Goal: Task Accomplishment & Management: Use online tool/utility

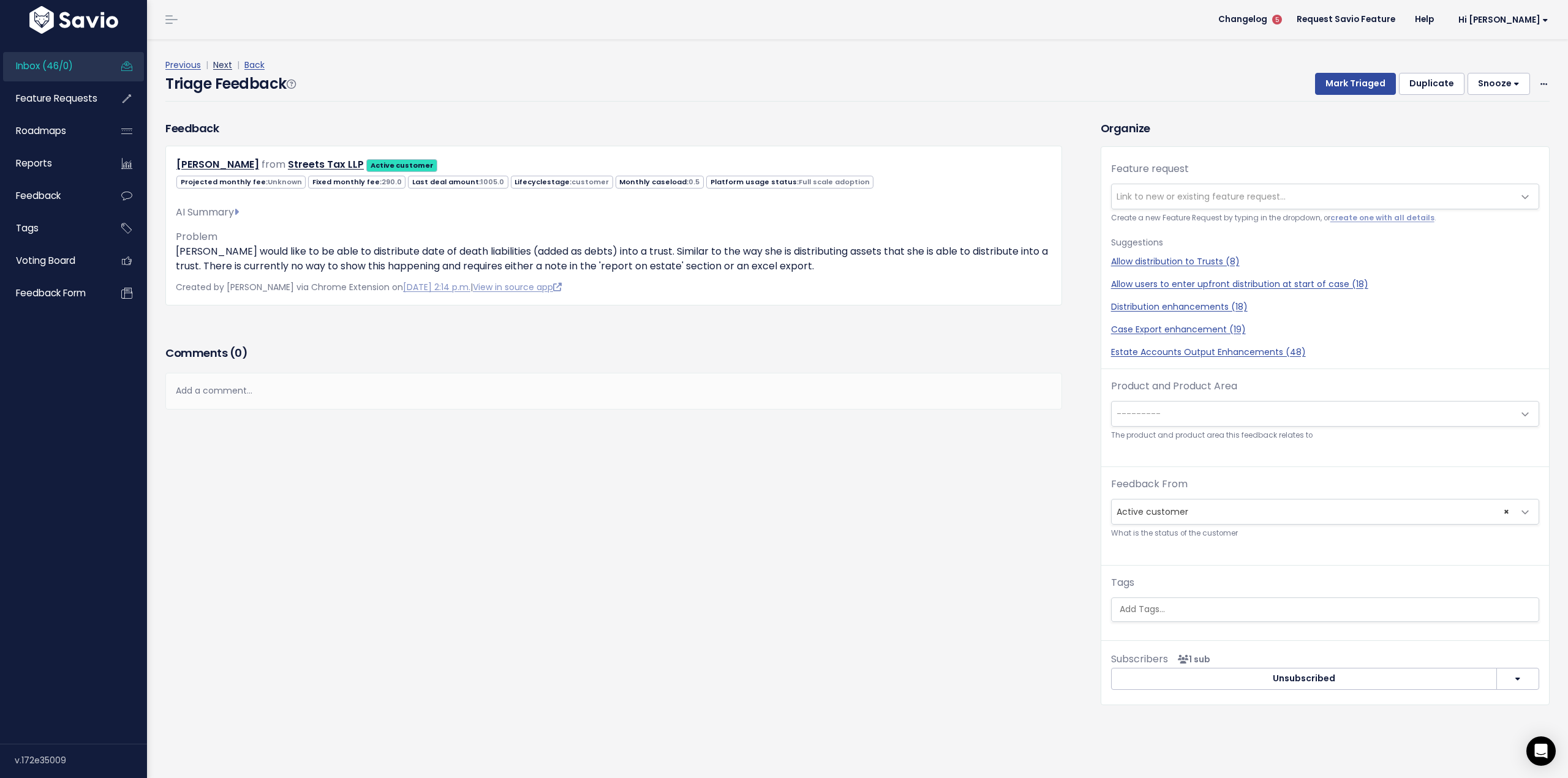
click at [224, 64] on link "Next" at bounding box center [223, 64] width 19 height 12
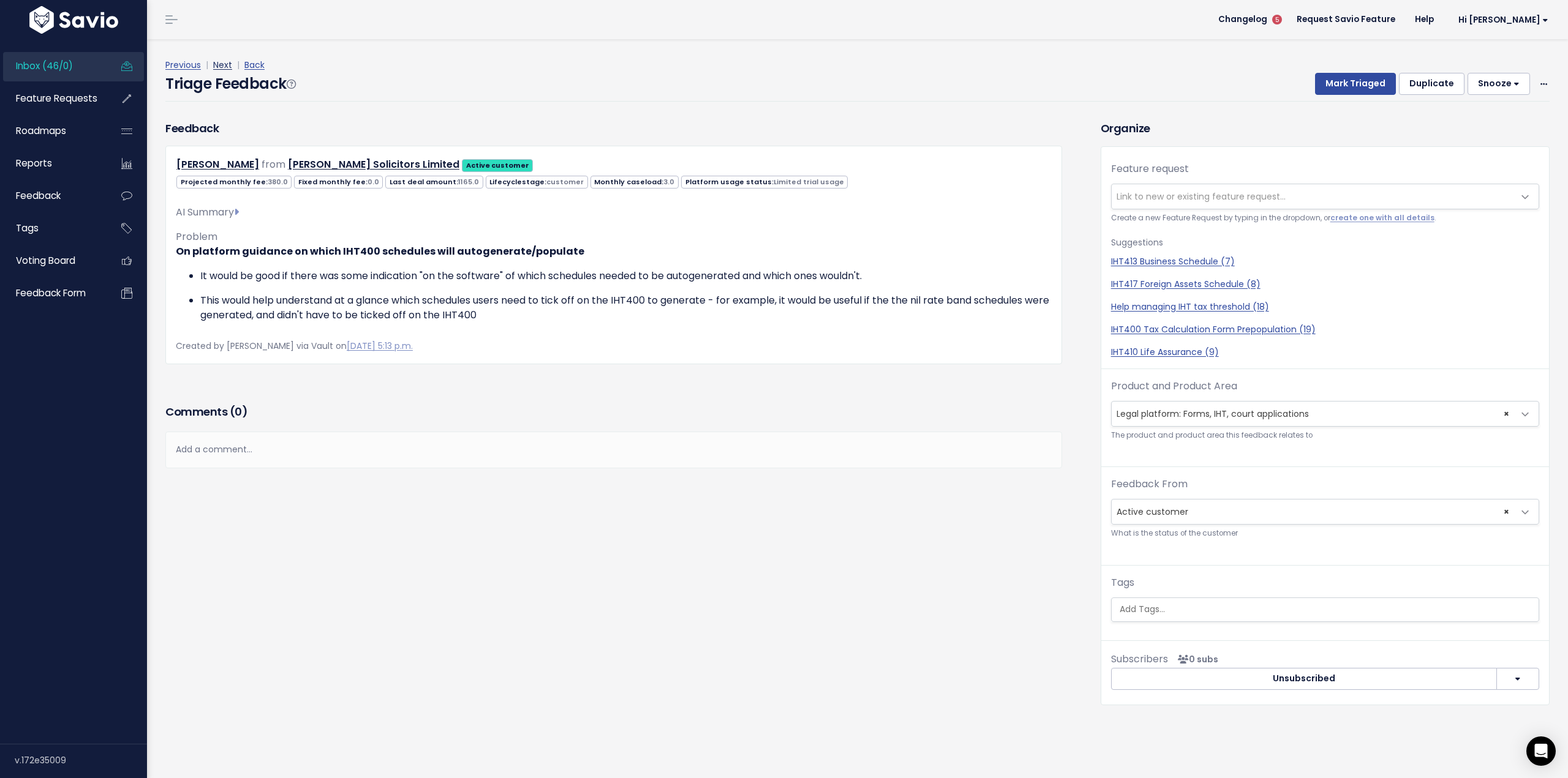
drag, startPoint x: 0, startPoint y: 0, endPoint x: 225, endPoint y: 64, distance: 233.9
click at [225, 64] on link "Next" at bounding box center [223, 64] width 19 height 12
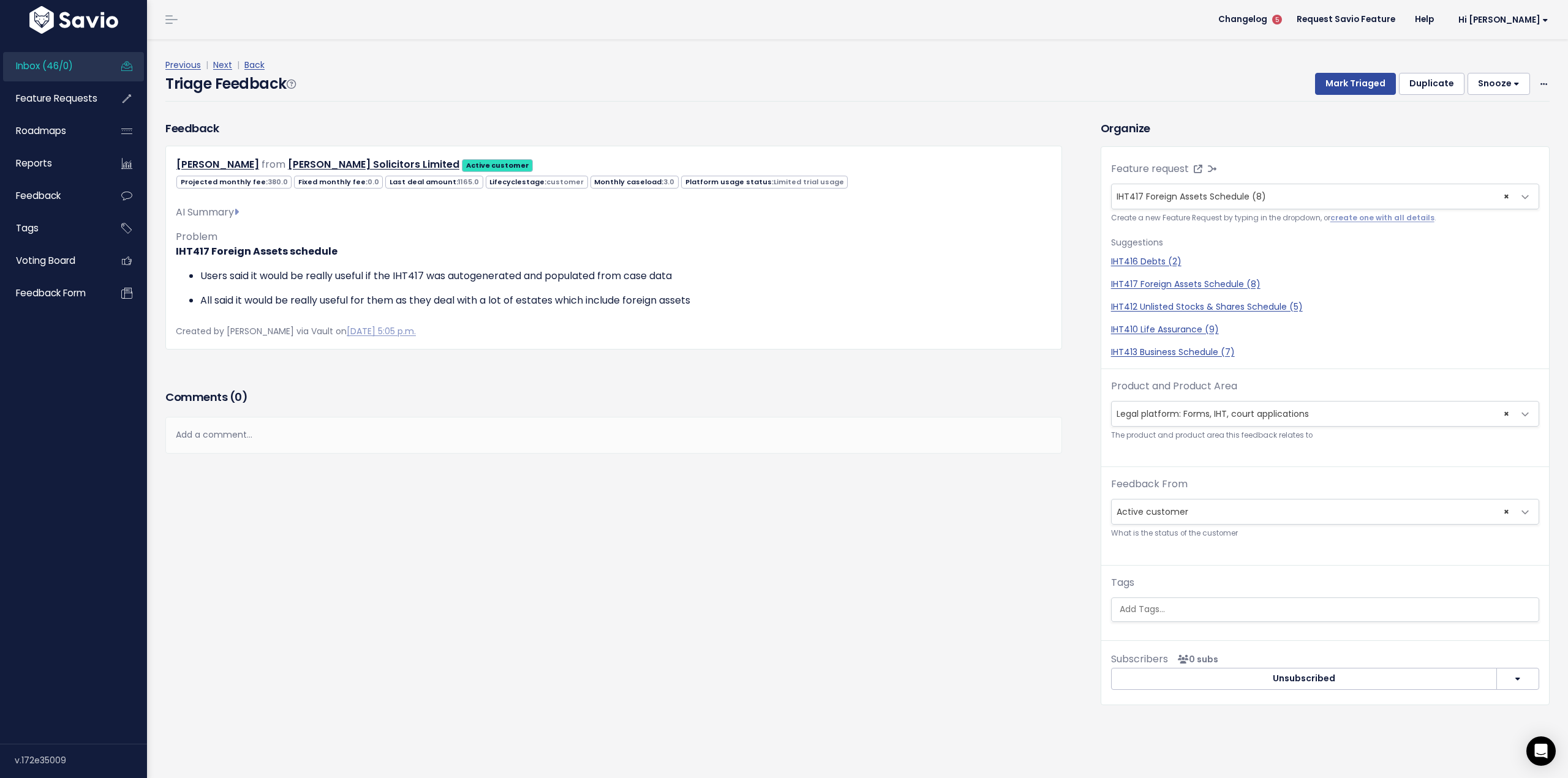
click at [225, 64] on link "Next" at bounding box center [223, 64] width 19 height 12
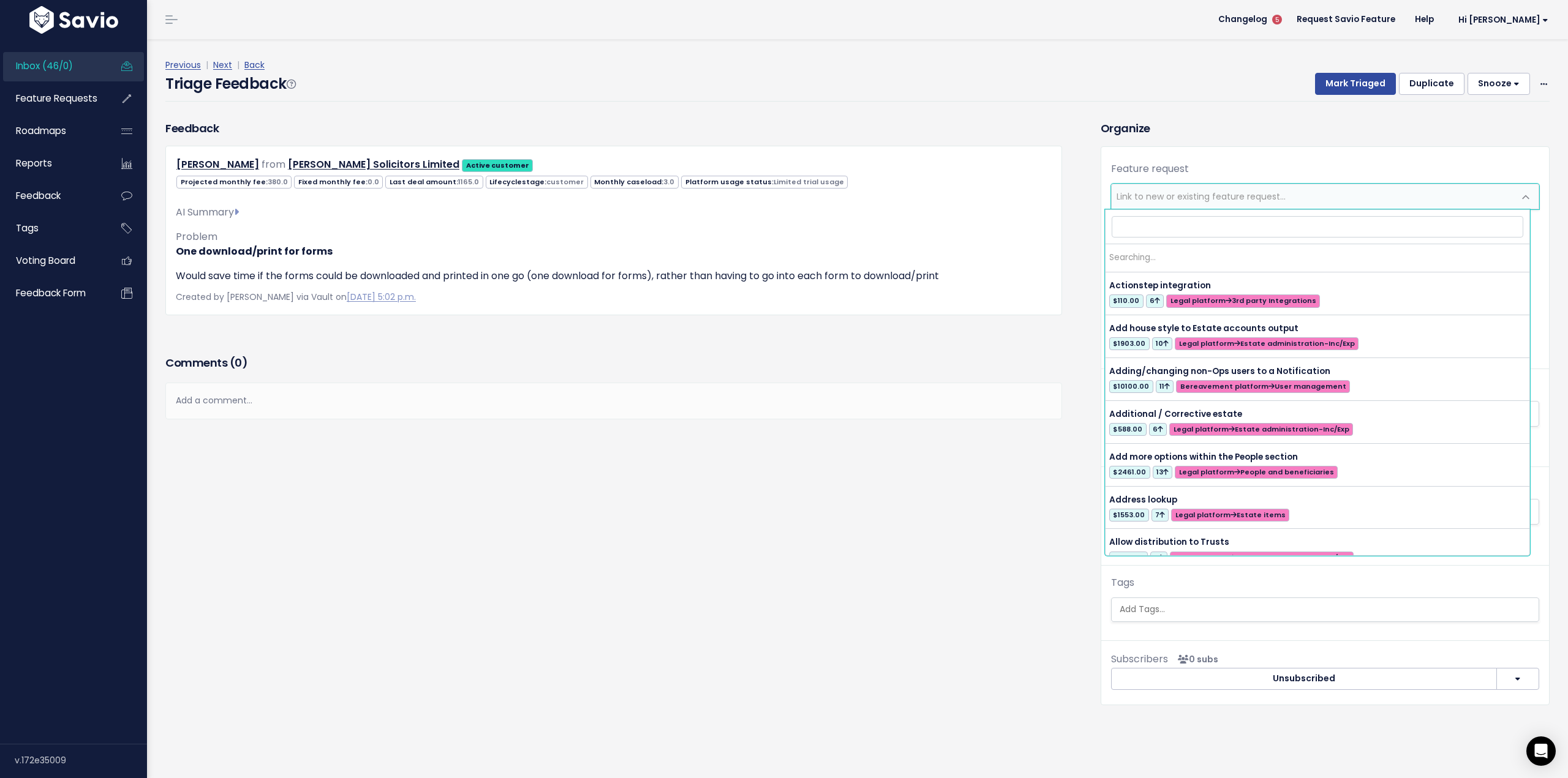
click at [1212, 203] on span "Link to new or existing feature request..." at bounding box center [1312, 196] width 402 height 25
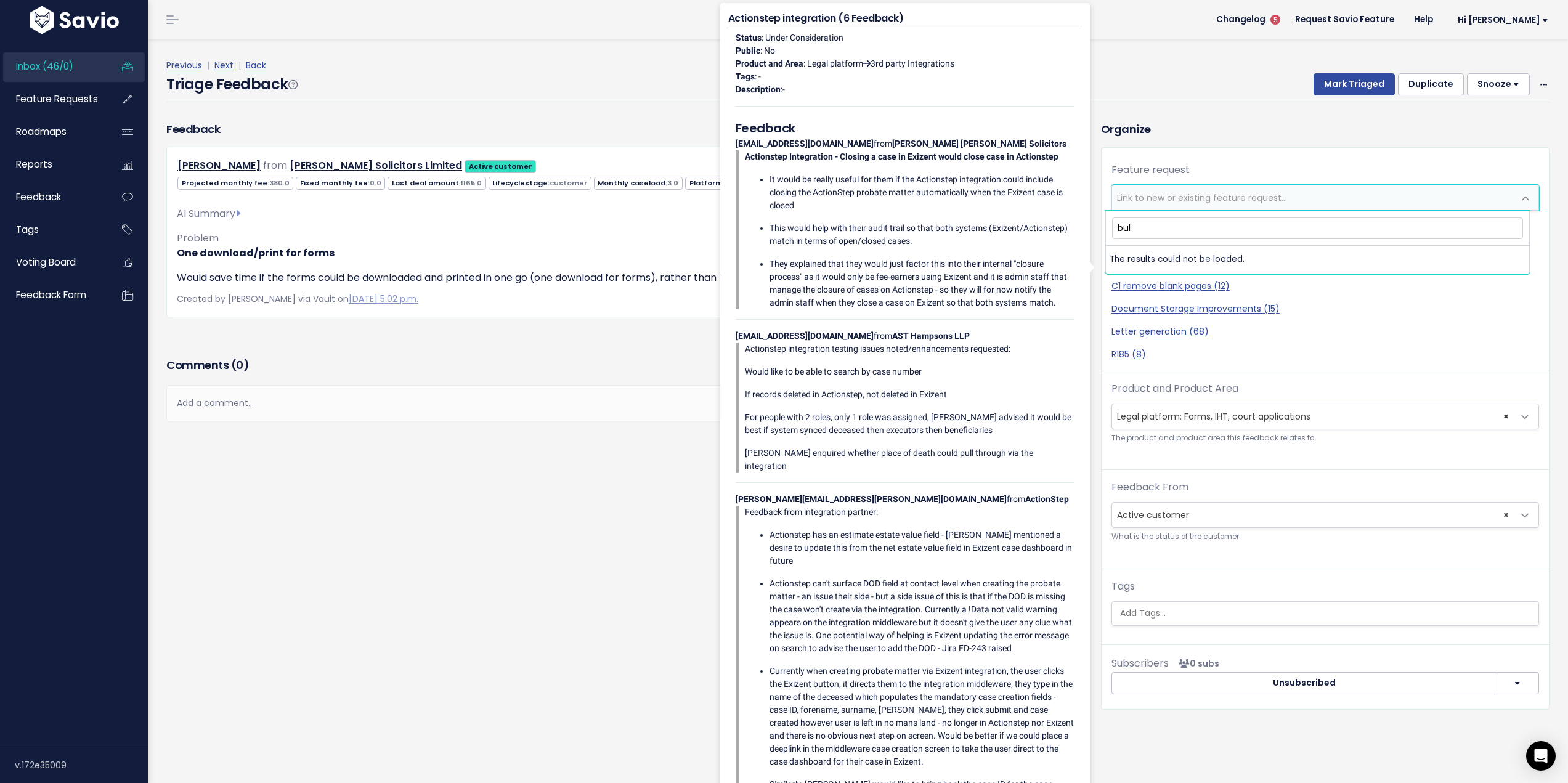
type input "bulk"
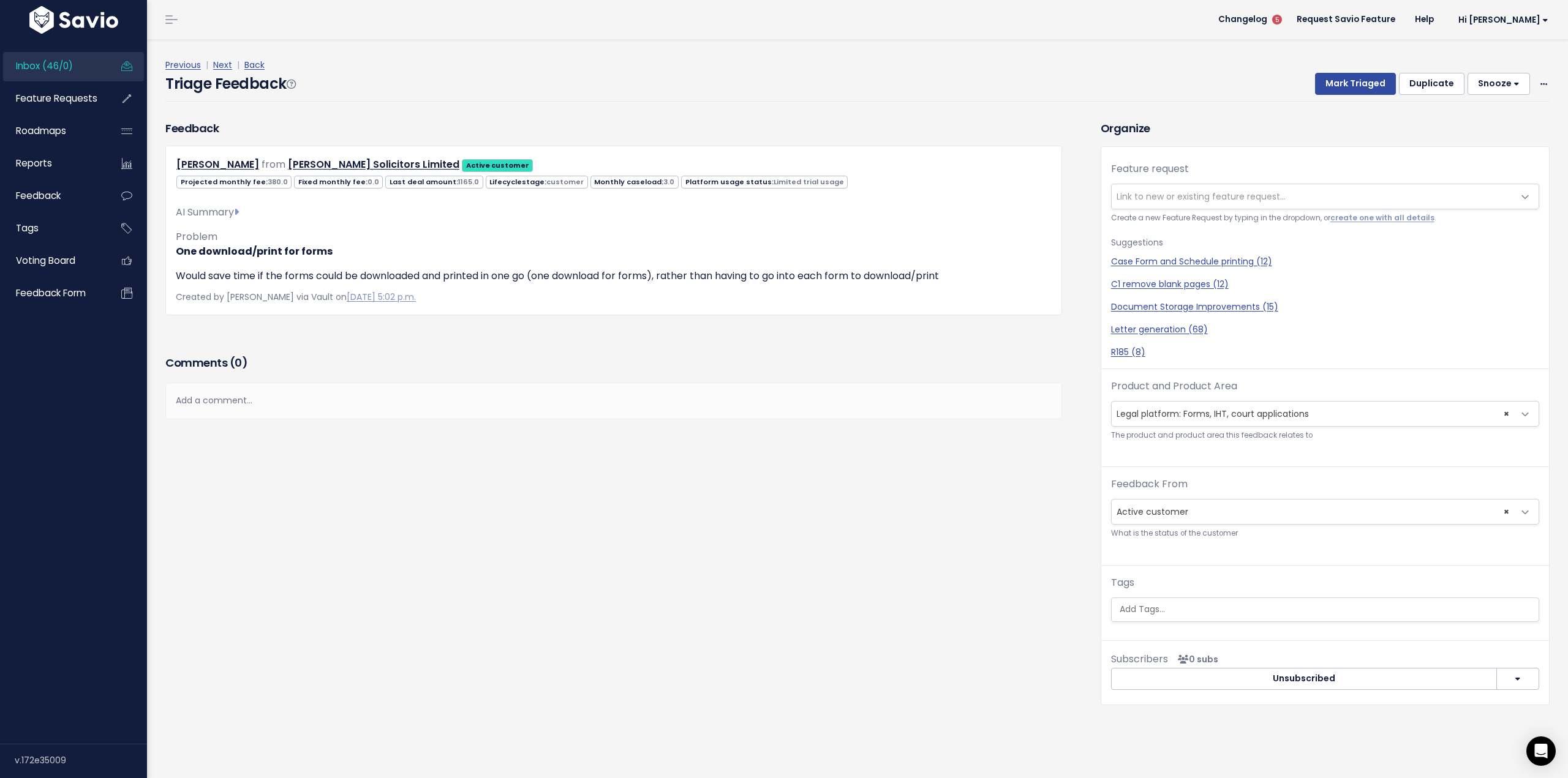
click at [1207, 111] on div "Previous | Next | Back Triage Feedback Mark Triaged Duplicate [GEOGRAPHIC_DATA]…" at bounding box center [861, 79] width 1393 height 81
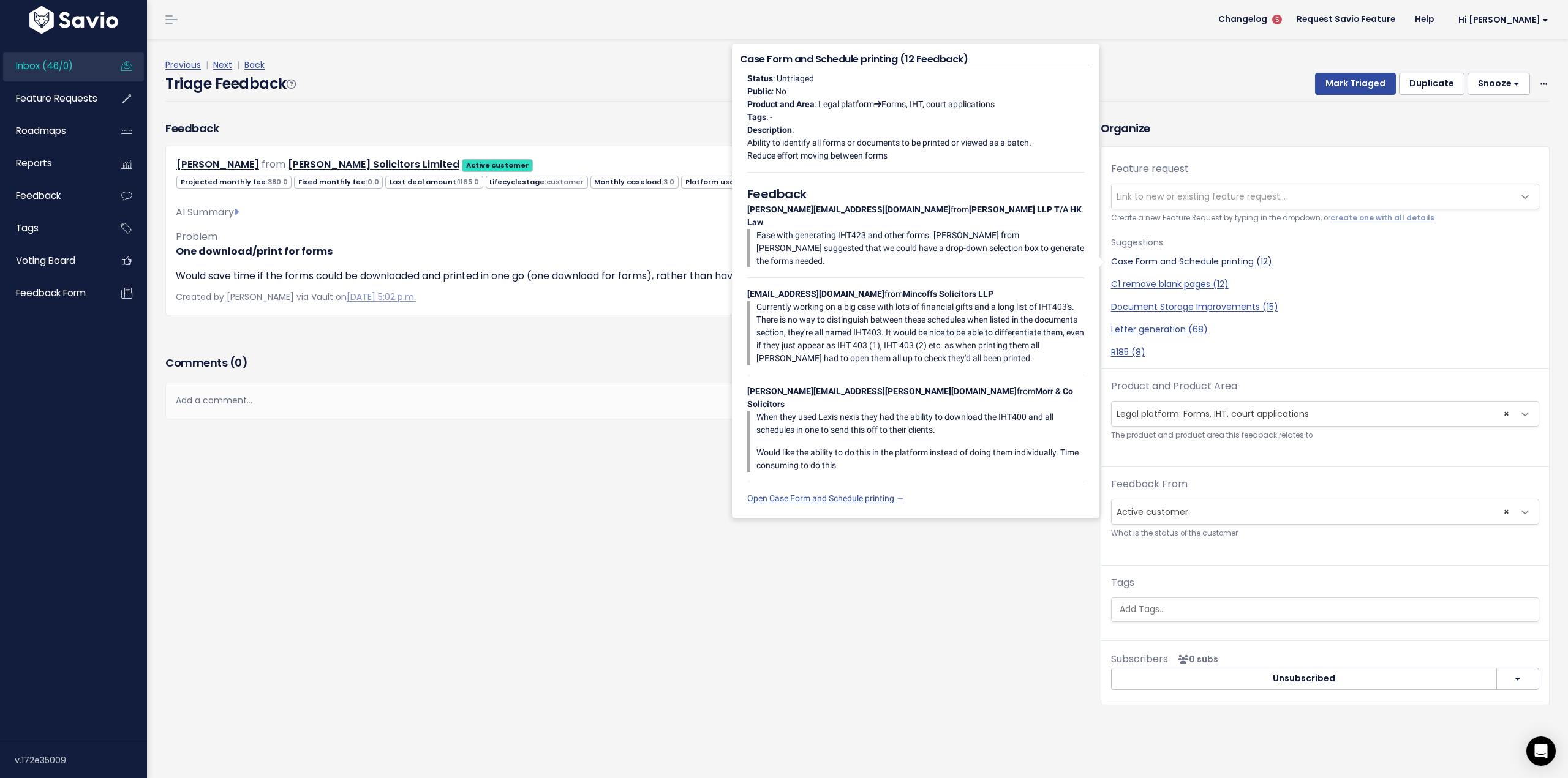
click at [1193, 258] on link "Case Form and Schedule printing (12)" at bounding box center [1324, 262] width 428 height 13
select select "19162"
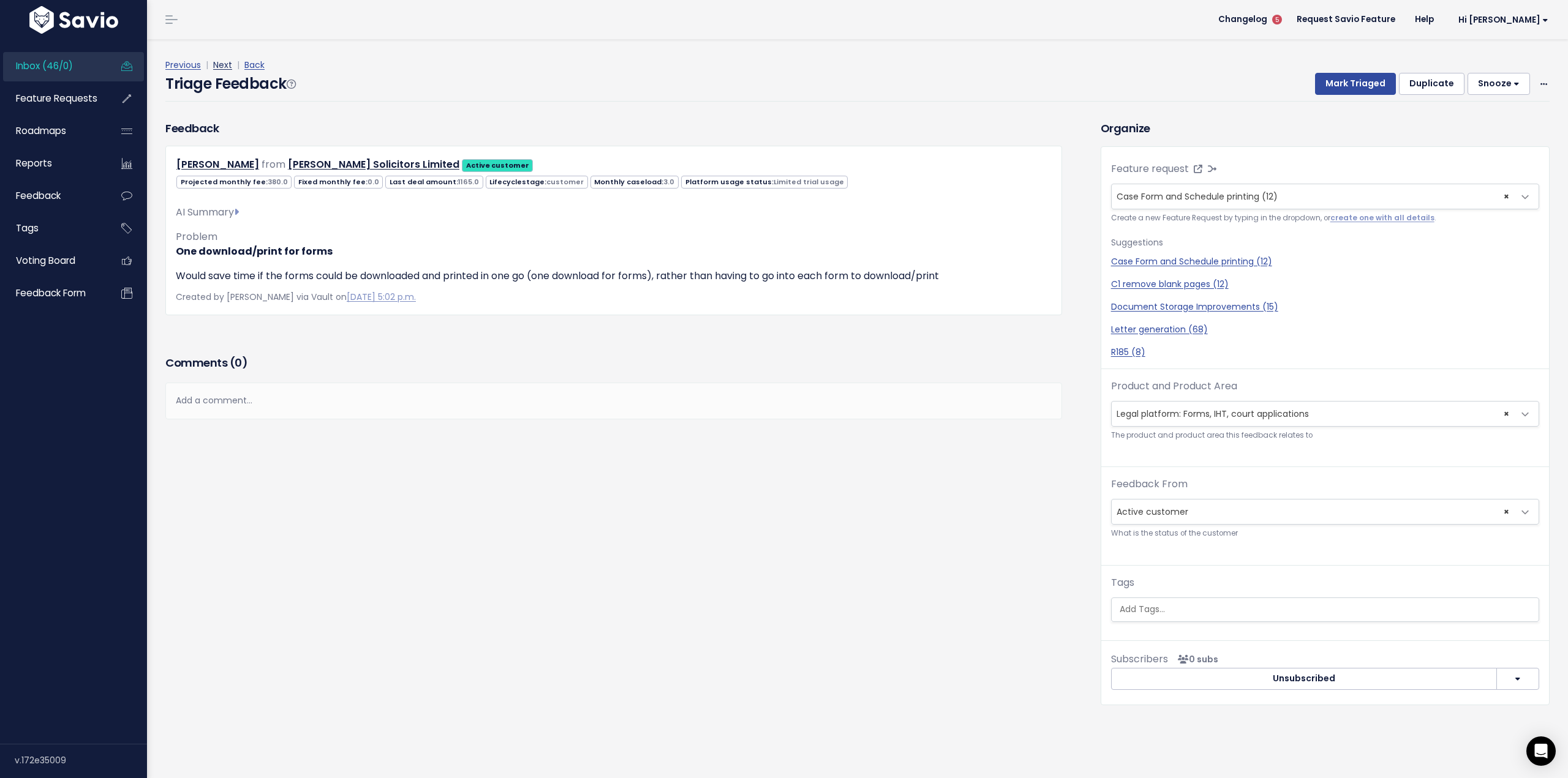
click at [217, 66] on link "Next" at bounding box center [223, 64] width 19 height 12
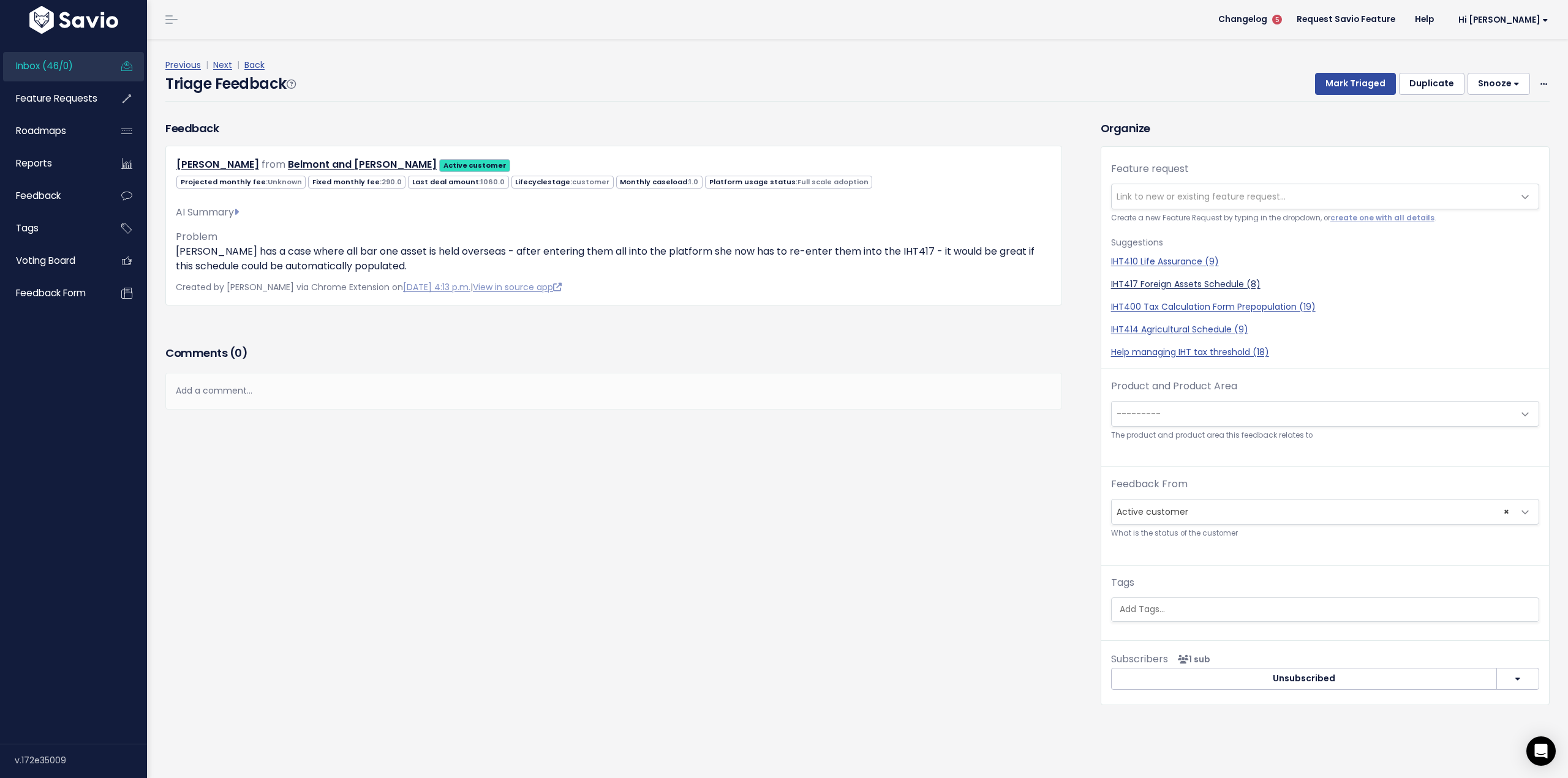
click at [1217, 280] on link "IHT417 Foreign Assets Schedule (8)" at bounding box center [1324, 284] width 428 height 13
select select "19109"
click at [1263, 415] on span "---------" at bounding box center [1312, 414] width 402 height 25
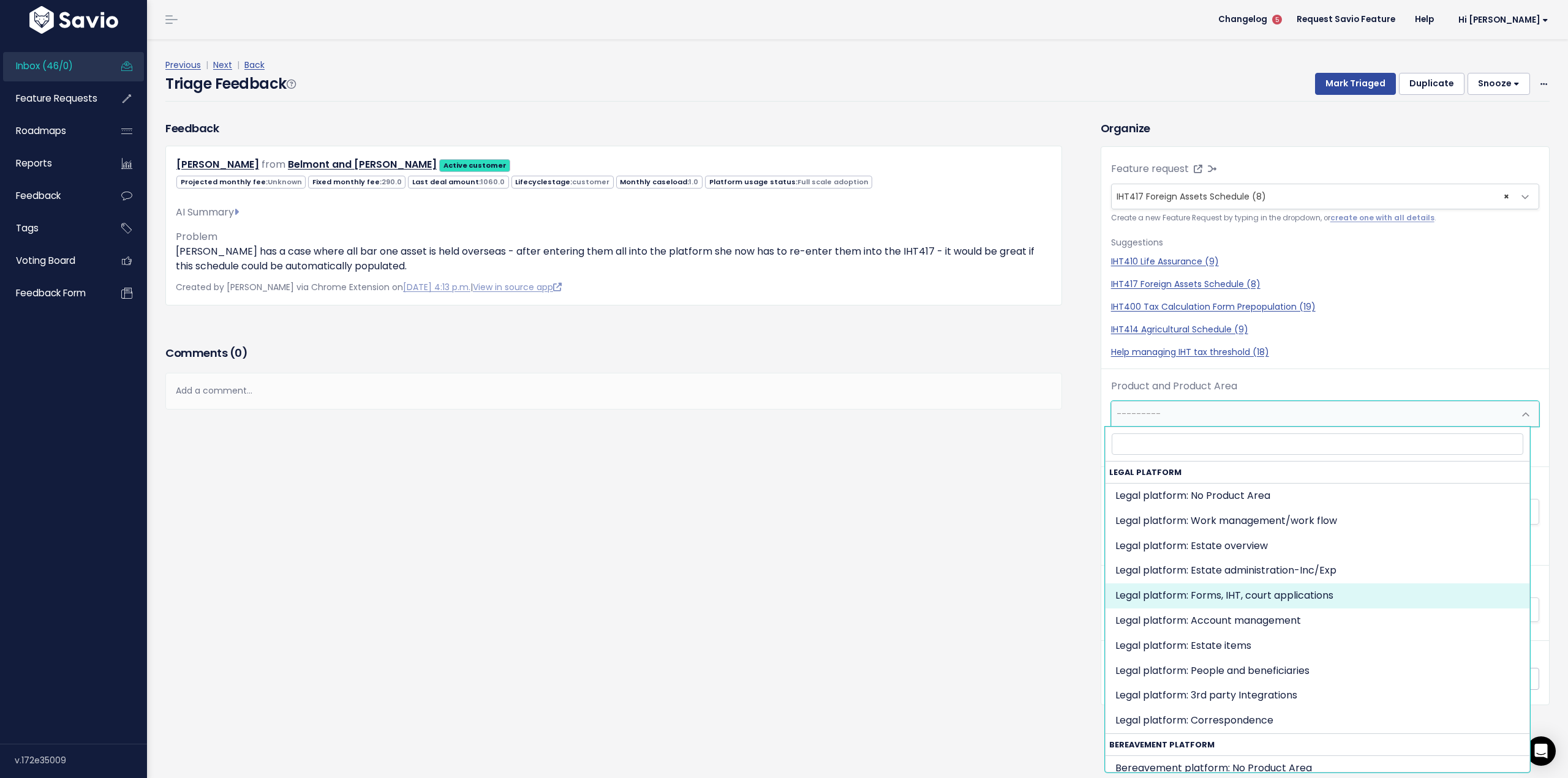
select select "MAIN:ONBOARDING"
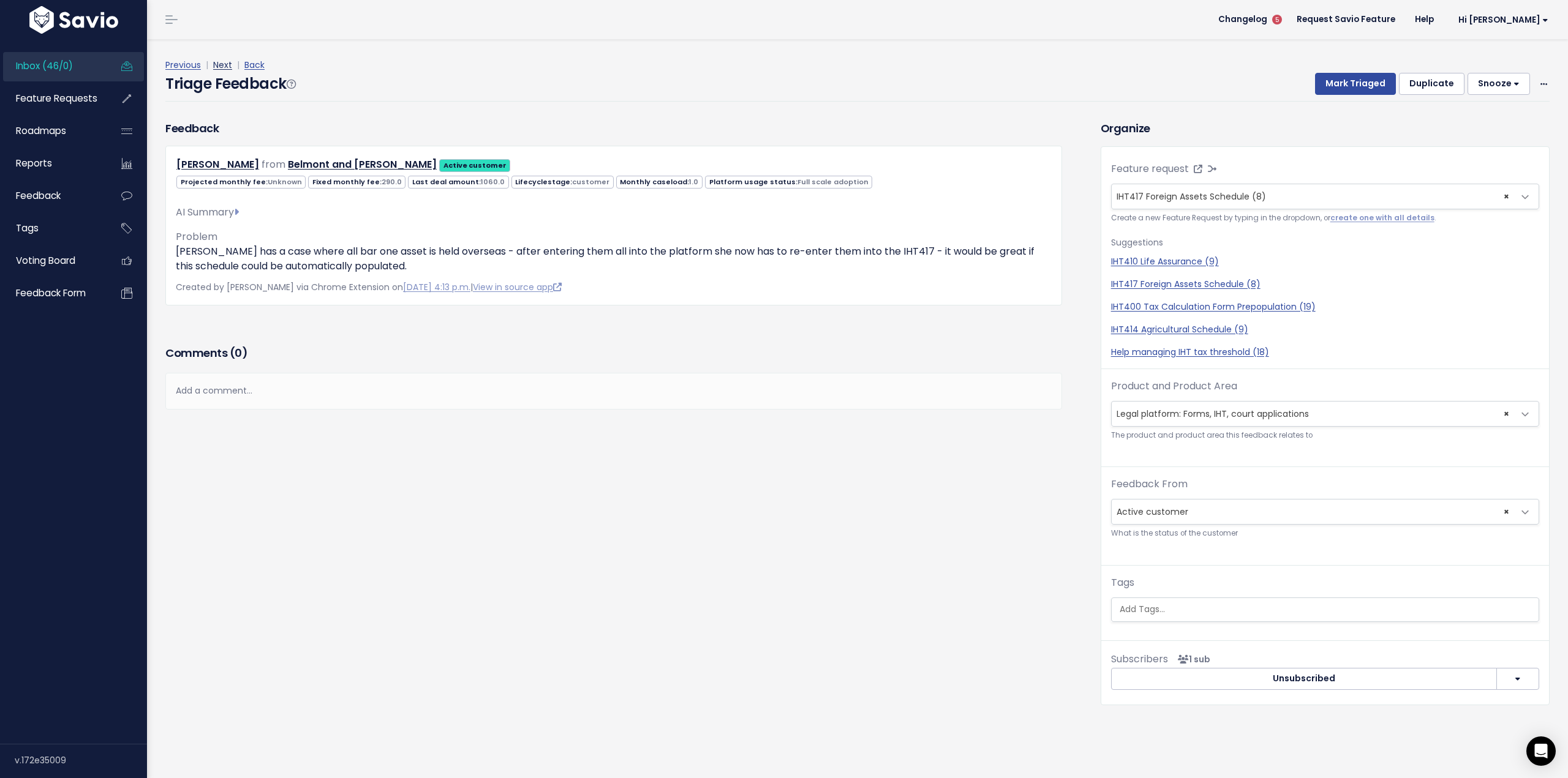
click at [222, 63] on link "Next" at bounding box center [223, 64] width 19 height 12
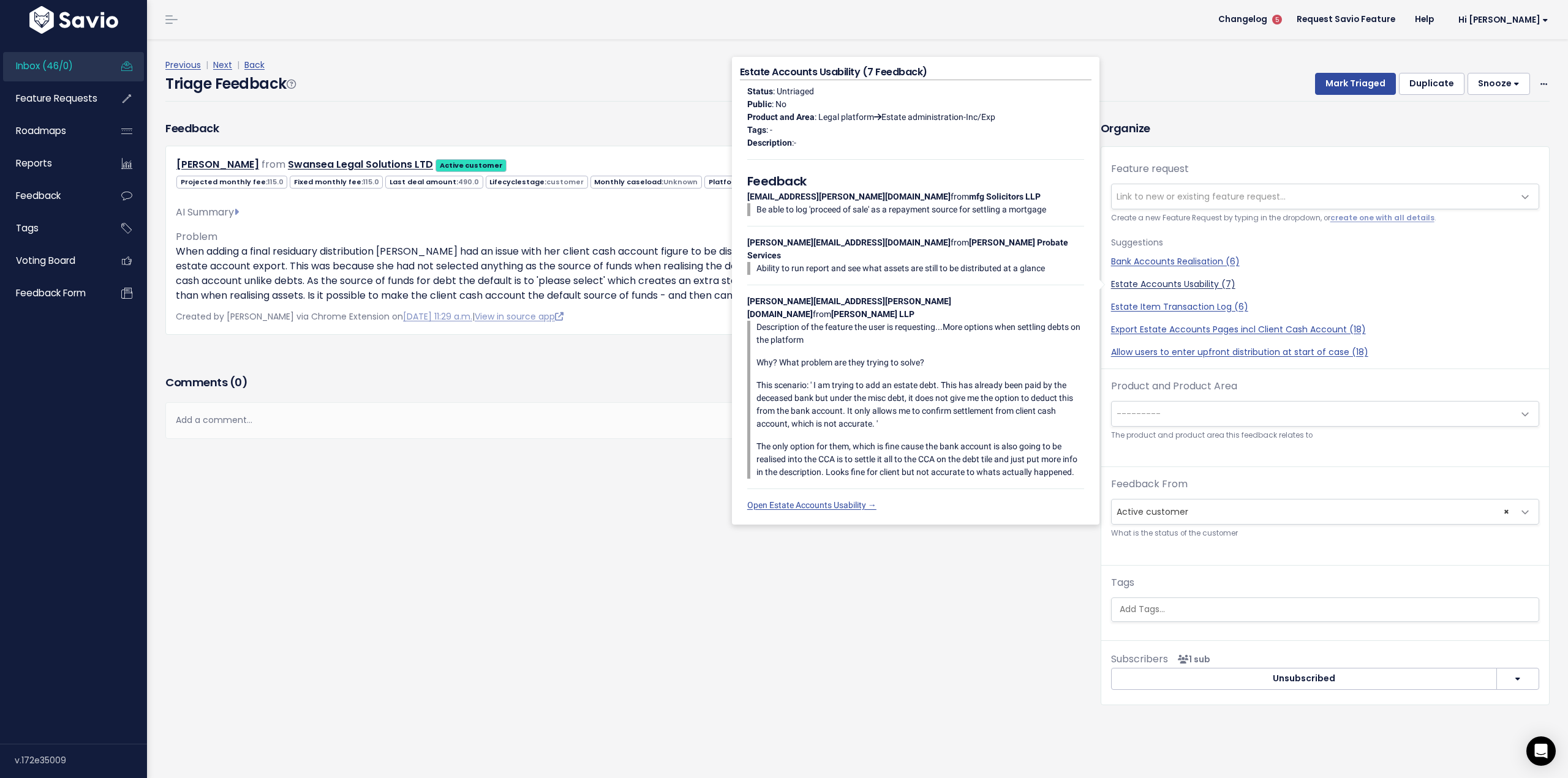
click at [1197, 285] on link "Estate Accounts Usability (7)" at bounding box center [1324, 284] width 428 height 13
select select "34725"
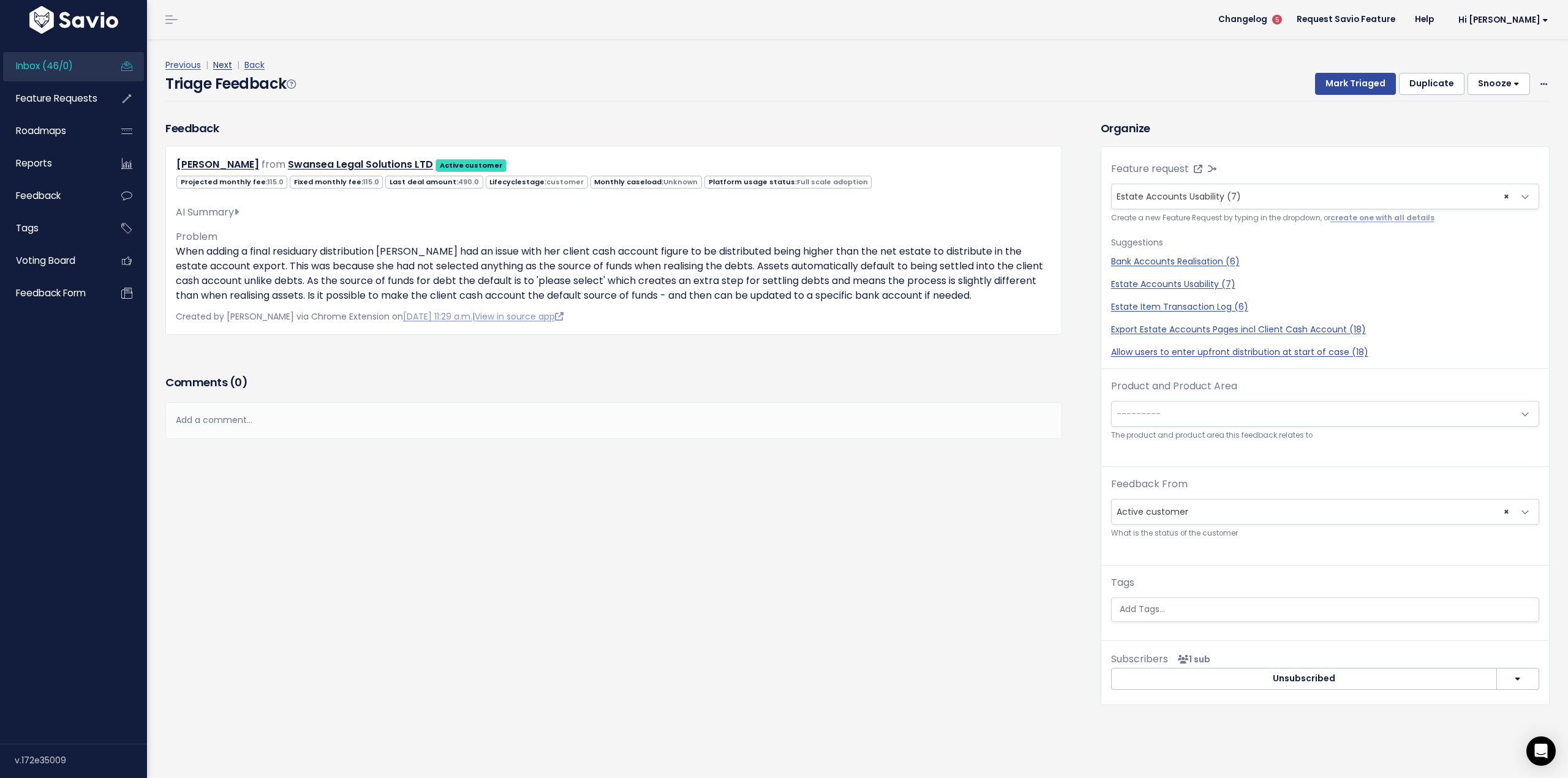
click at [217, 65] on link "Next" at bounding box center [223, 64] width 19 height 12
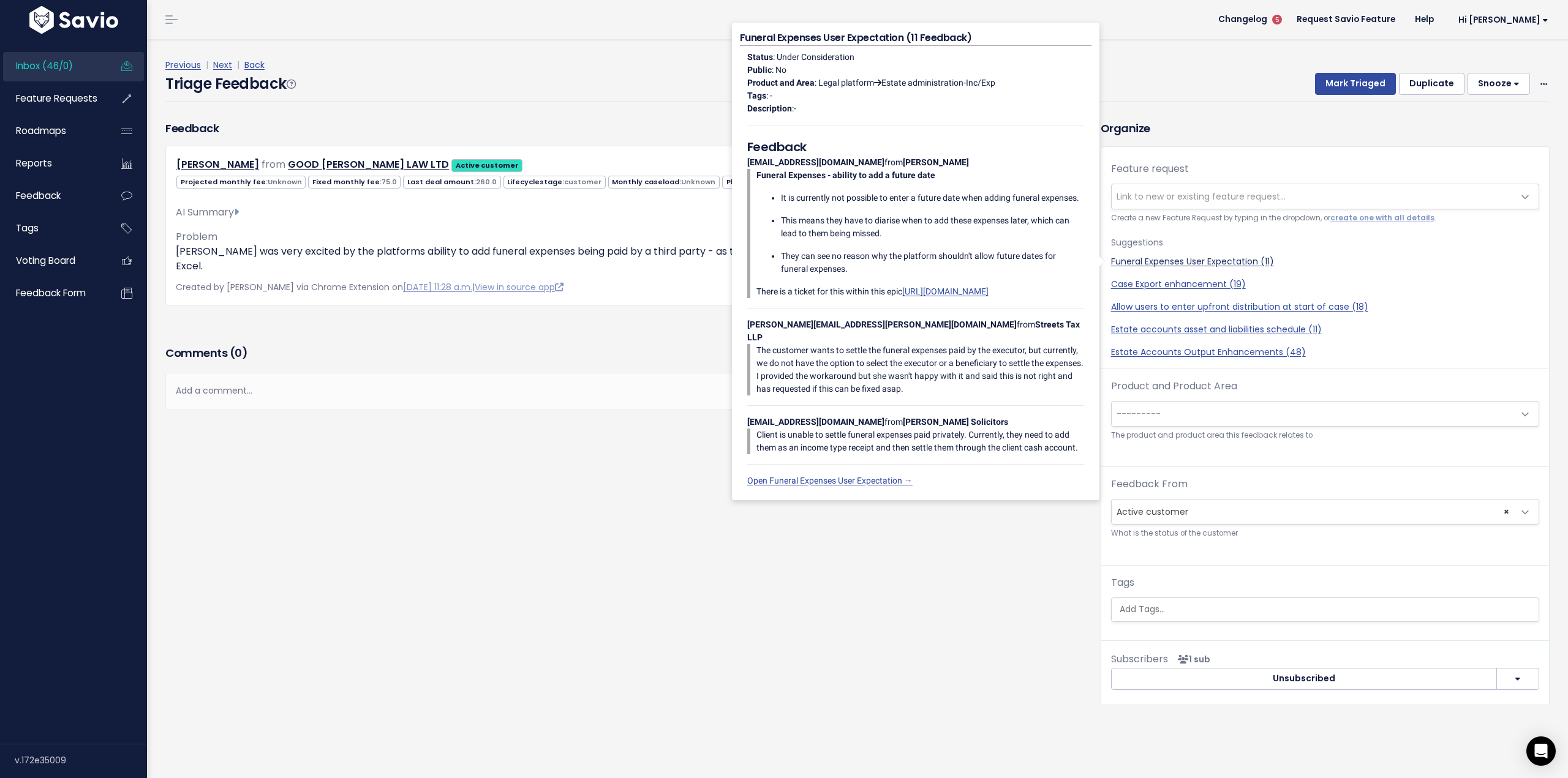
click at [1148, 259] on link "Funeral Expenses User Expectation (11)" at bounding box center [1324, 262] width 428 height 13
select select "19713"
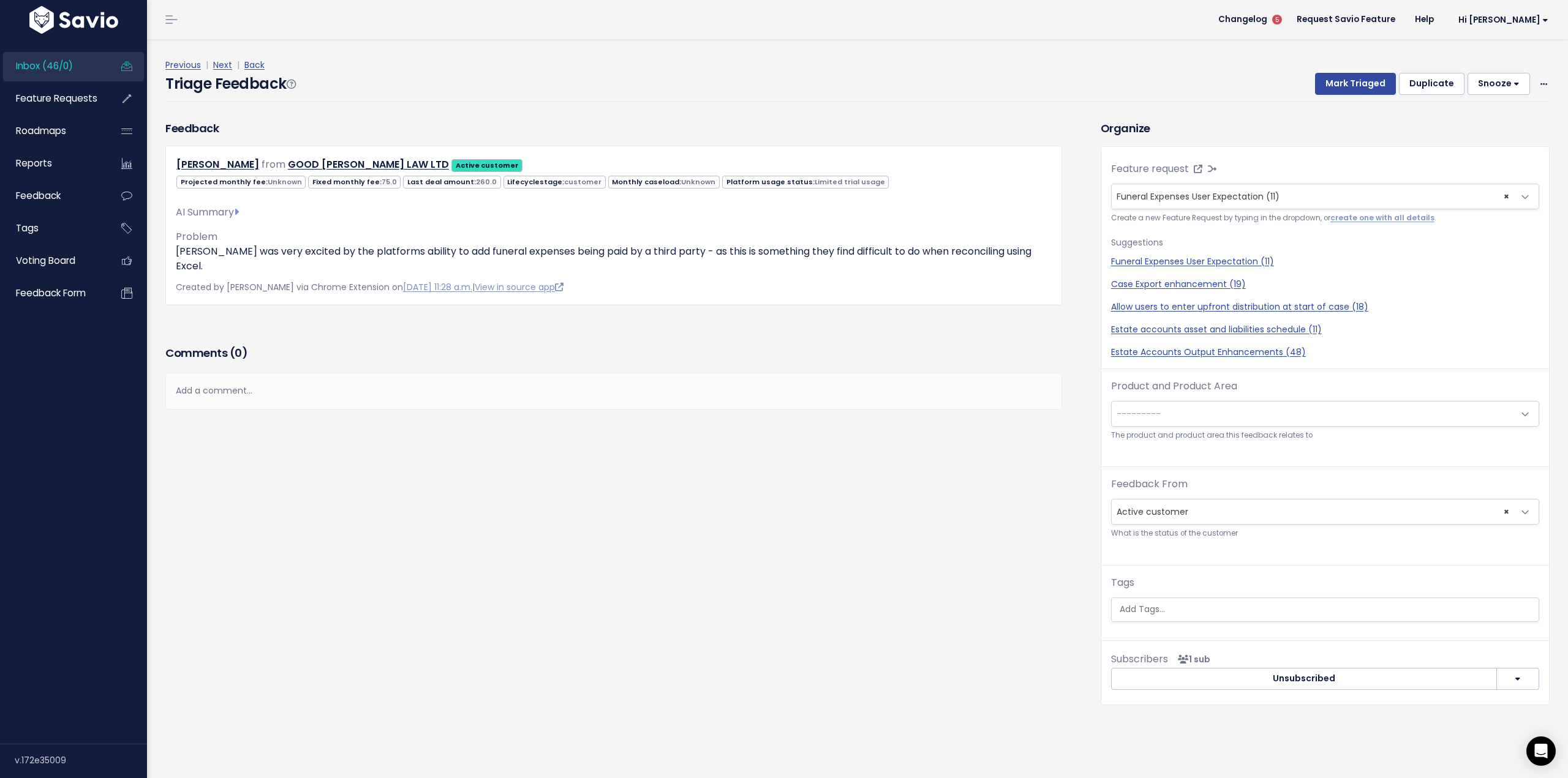
click at [1178, 423] on span "---------" at bounding box center [1312, 414] width 402 height 25
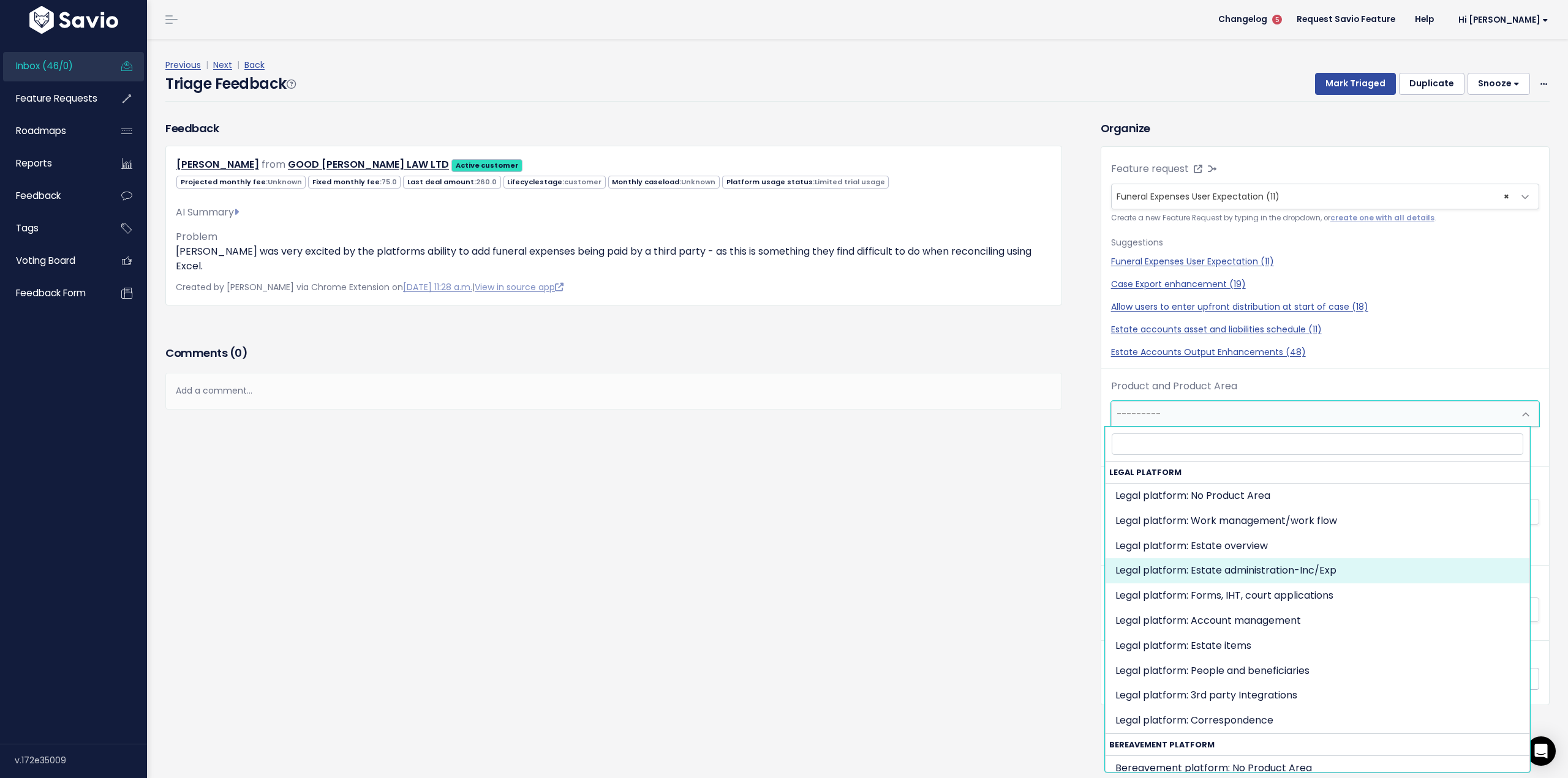
select select "MAIN:BILLING"
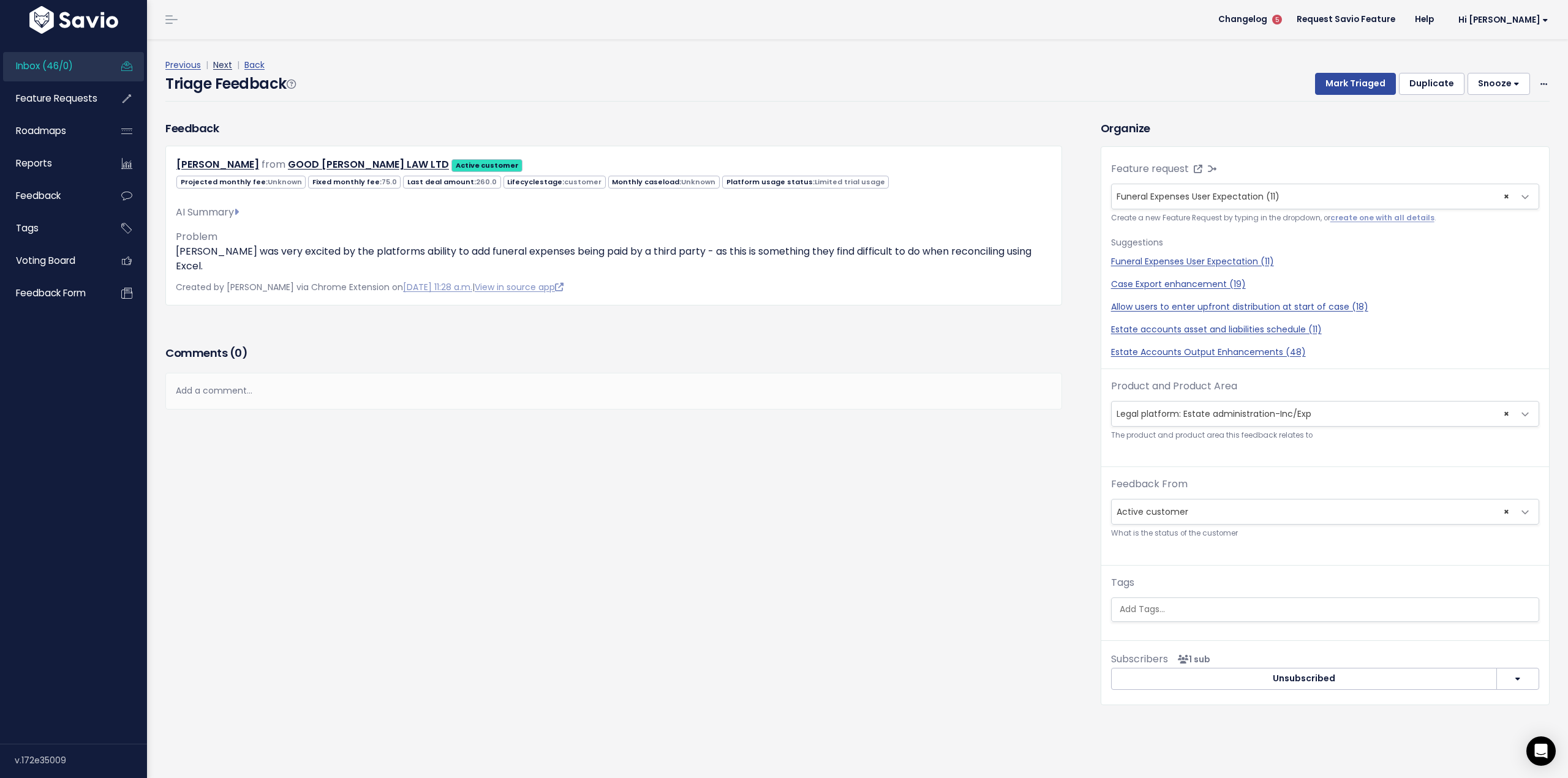
click at [222, 64] on link "Next" at bounding box center [223, 64] width 19 height 12
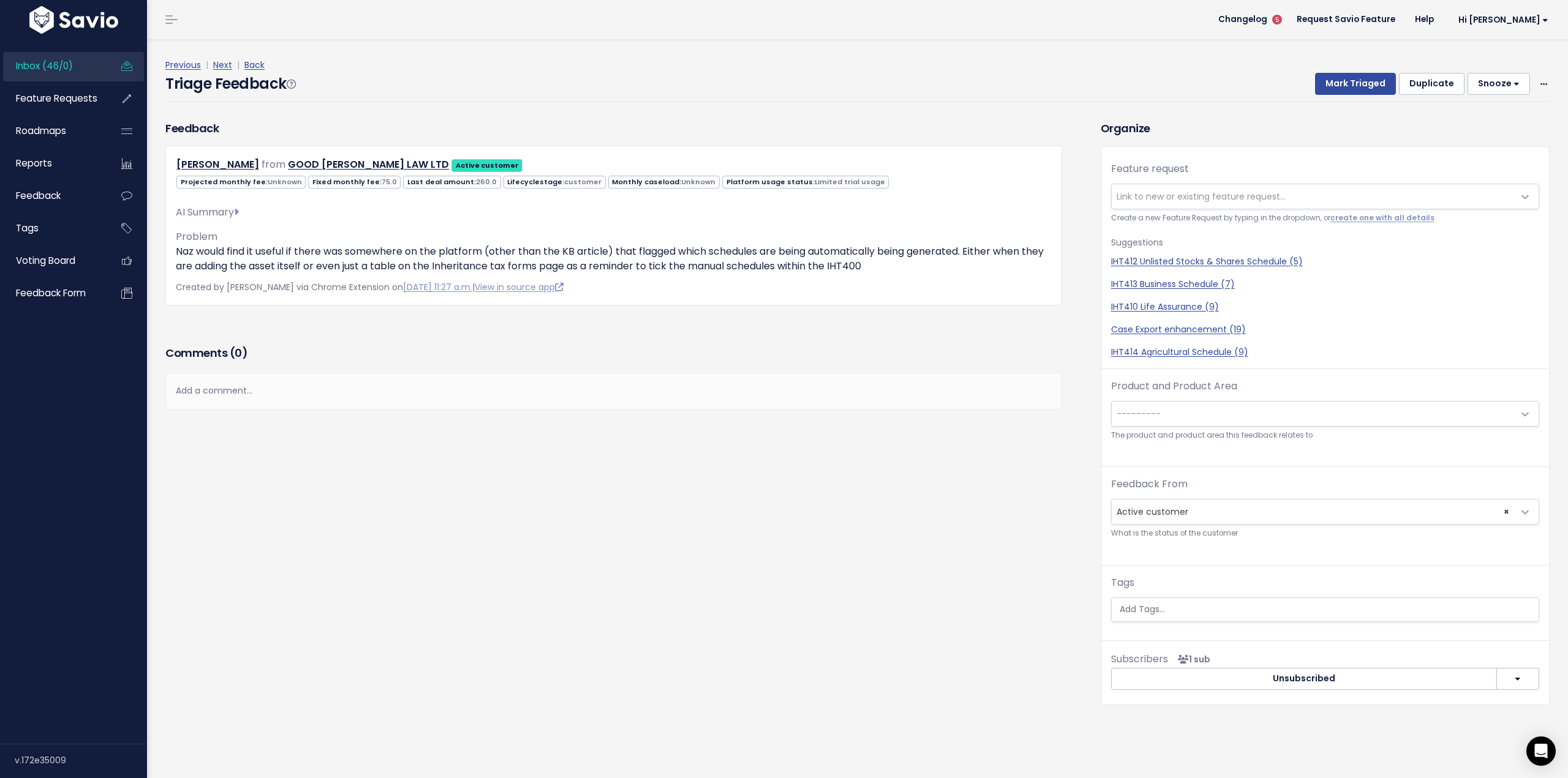
click at [1199, 188] on span "Link to new or existing feature request..." at bounding box center [1312, 196] width 402 height 25
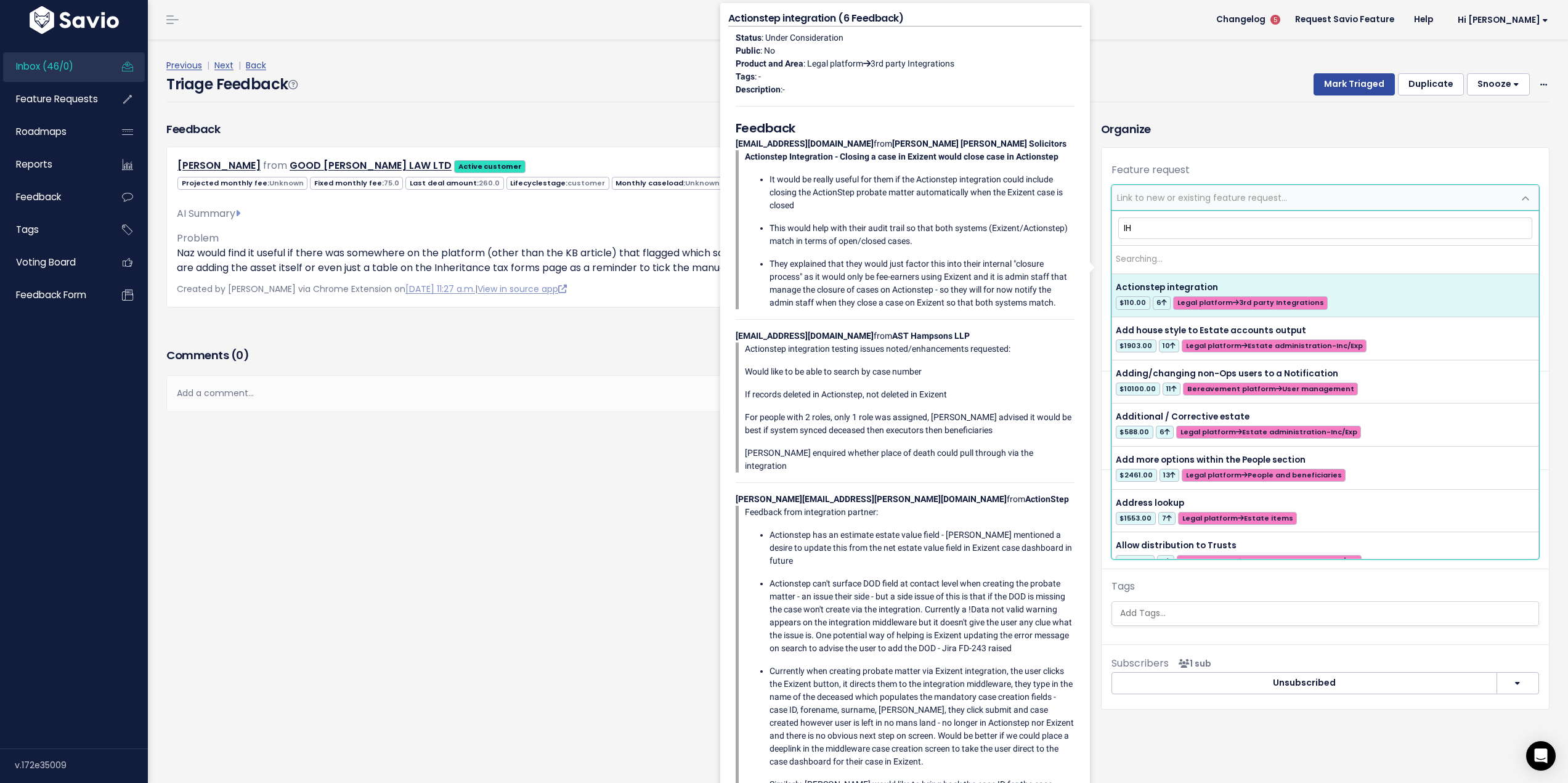
type input "IHT"
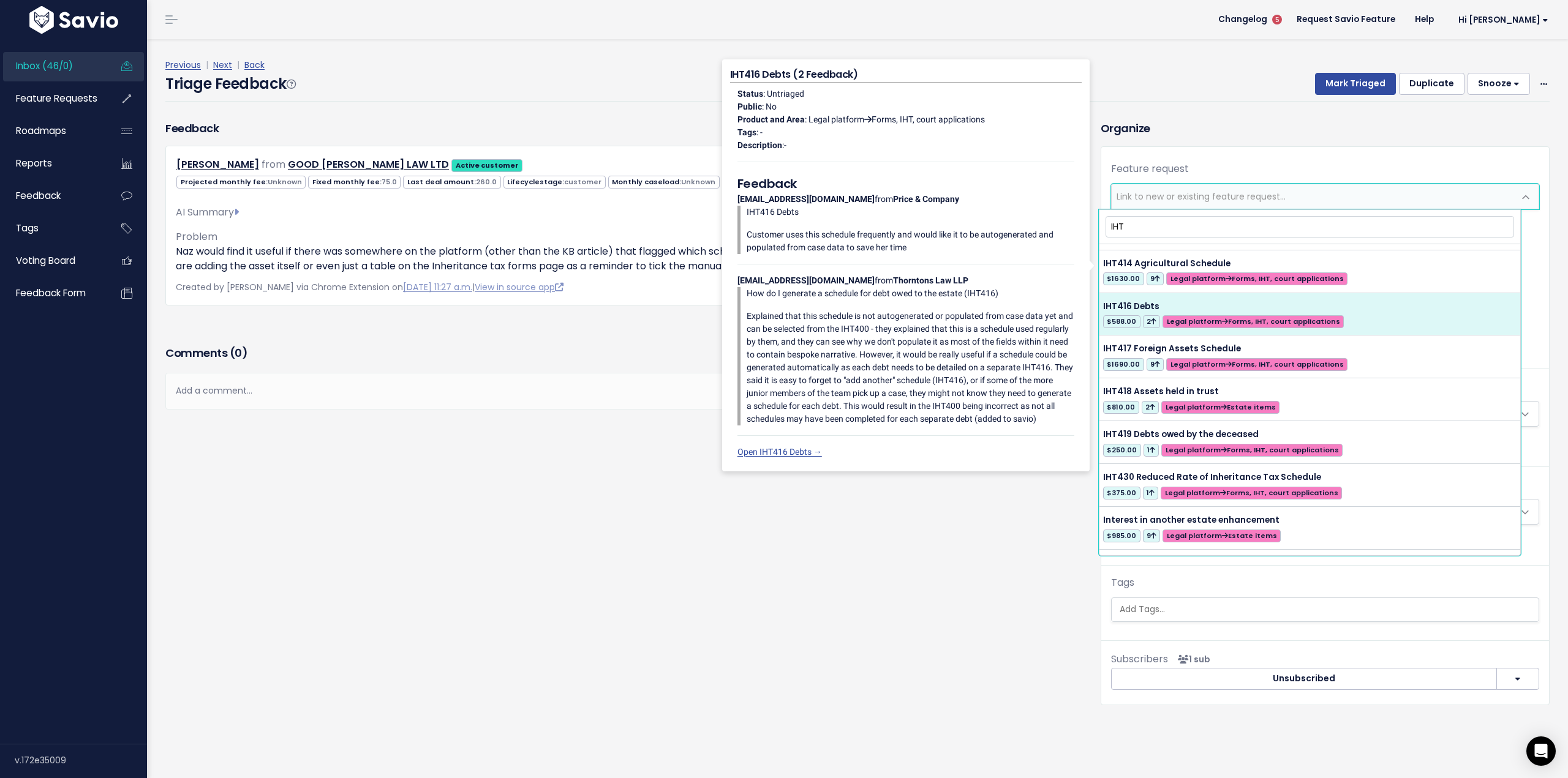
scroll to position [573, 0]
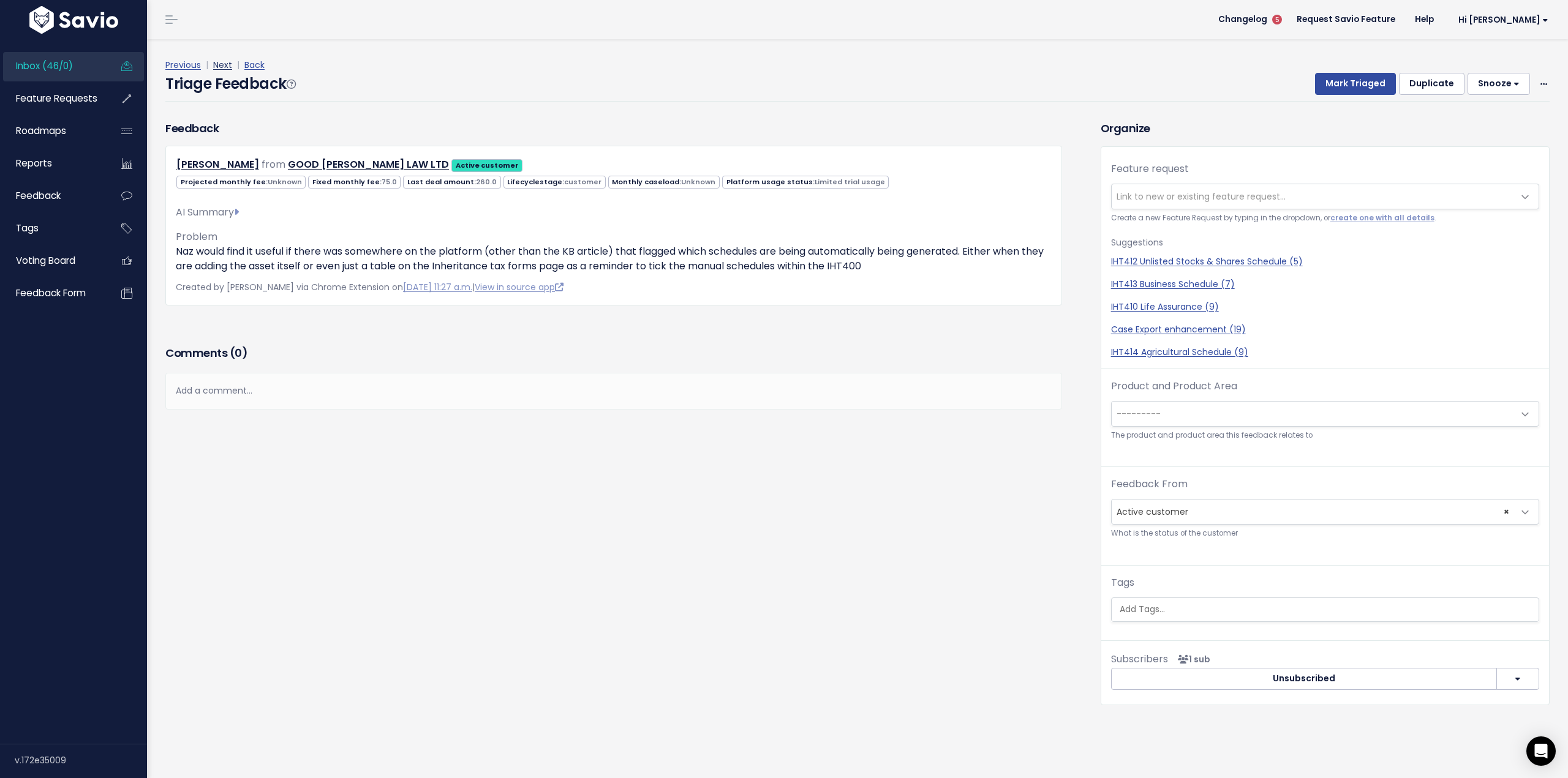
click at [222, 63] on link "Next" at bounding box center [223, 64] width 19 height 12
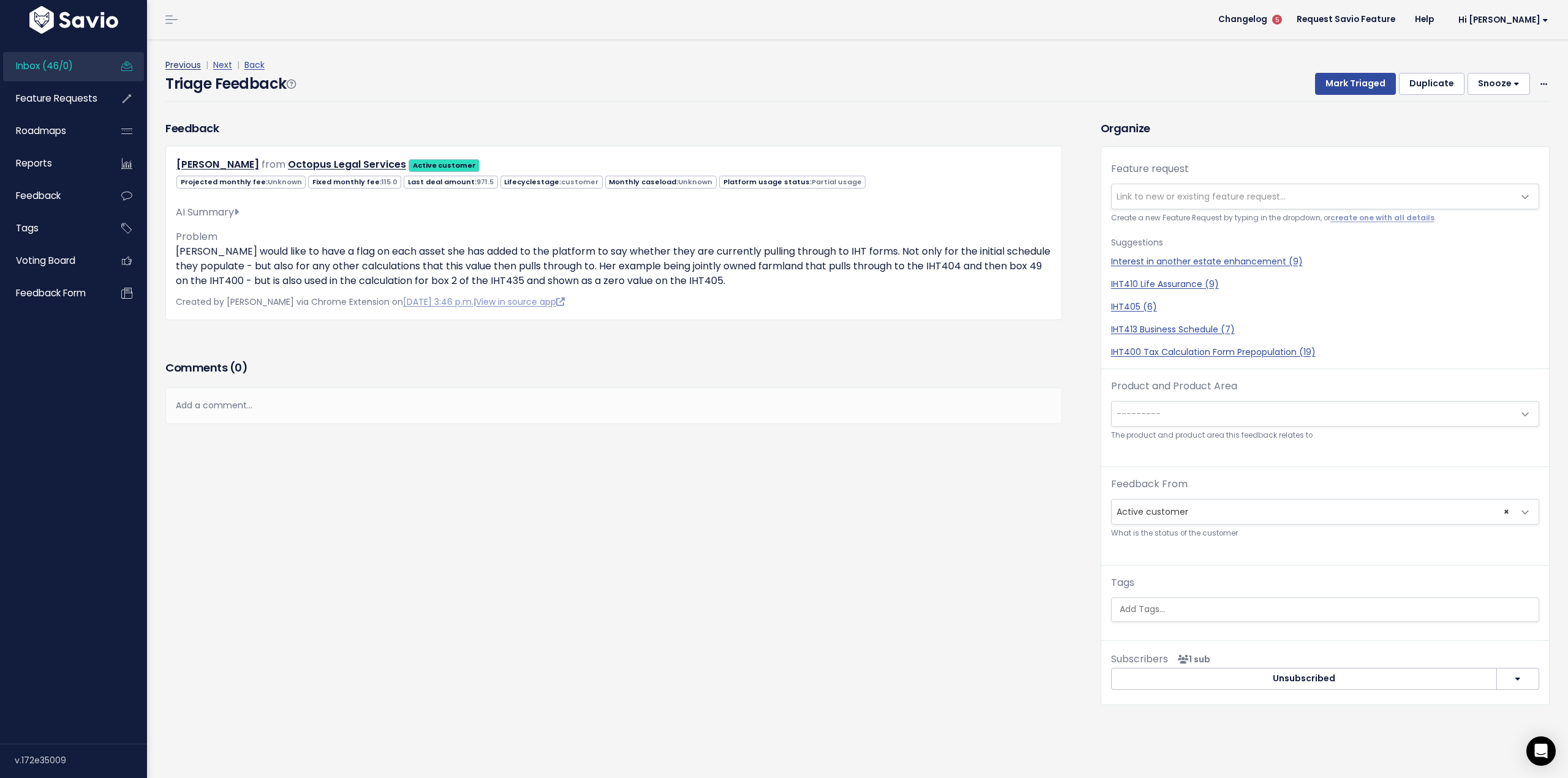
click at [194, 64] on link "Previous" at bounding box center [182, 64] width 35 height 12
click at [190, 62] on link "Previous" at bounding box center [182, 64] width 35 height 12
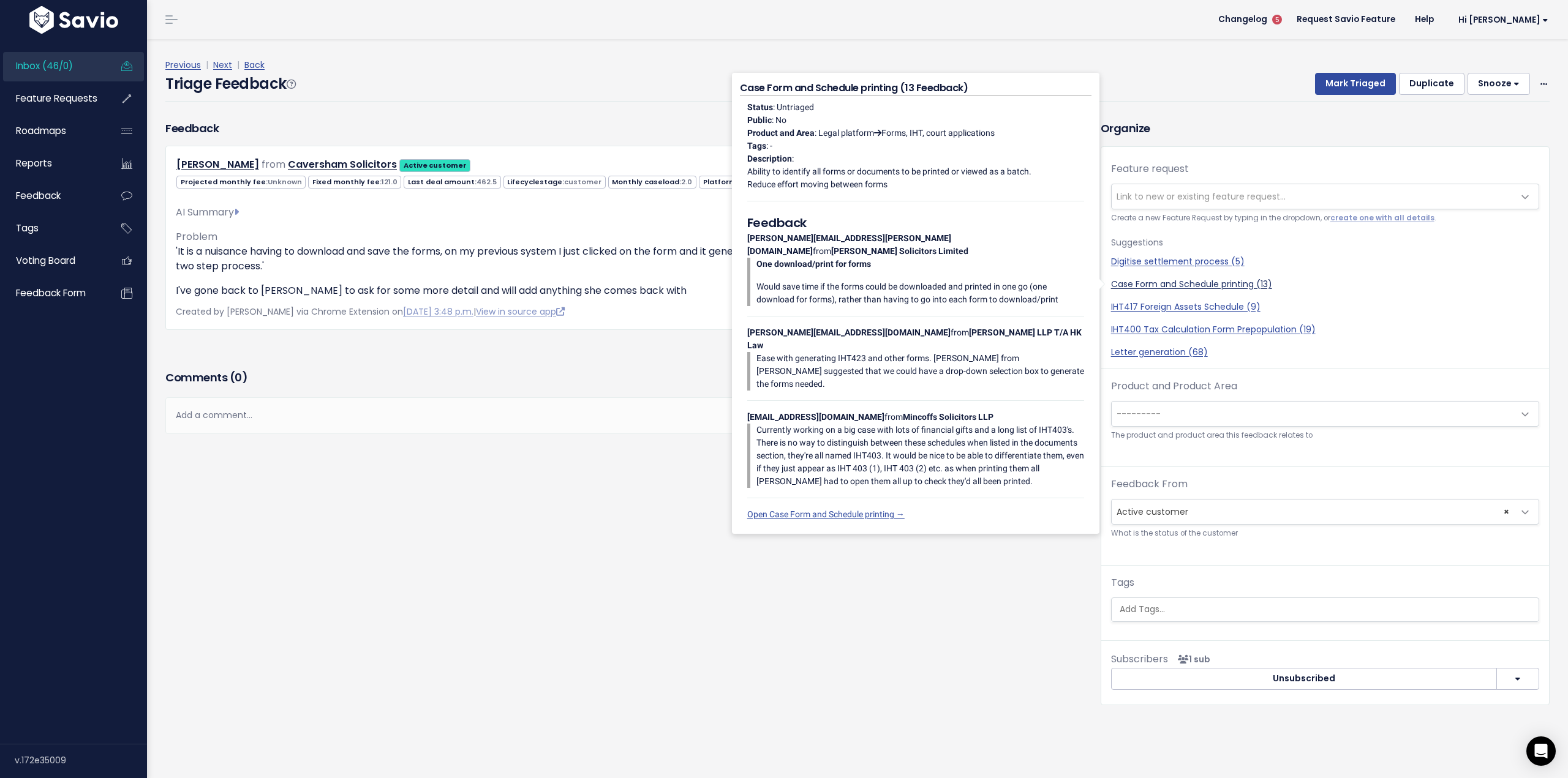
click at [1130, 284] on link "Case Form and Schedule printing (13)" at bounding box center [1324, 284] width 428 height 13
select select "19162"
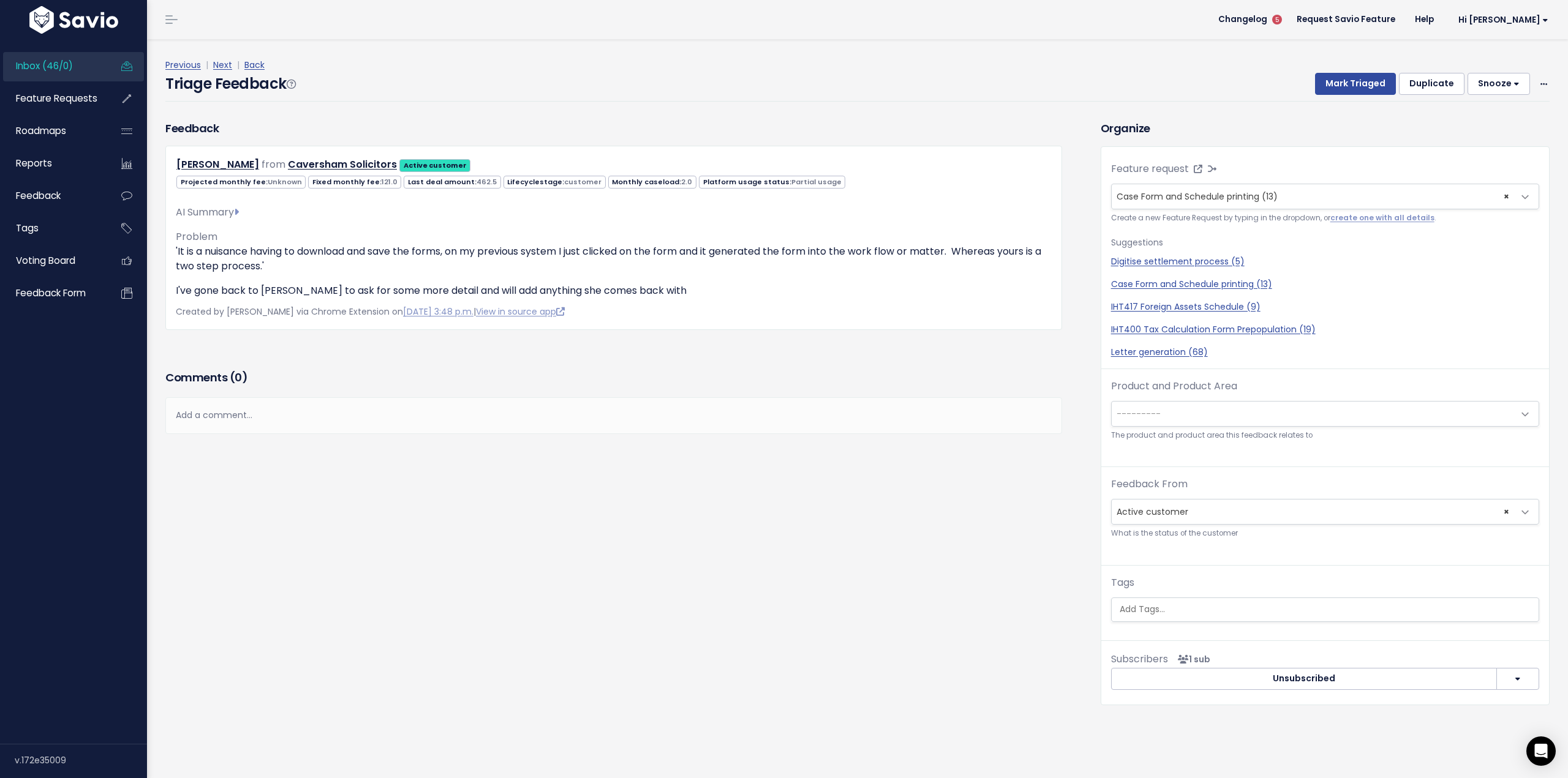
click at [1214, 416] on span "---------" at bounding box center [1312, 414] width 402 height 25
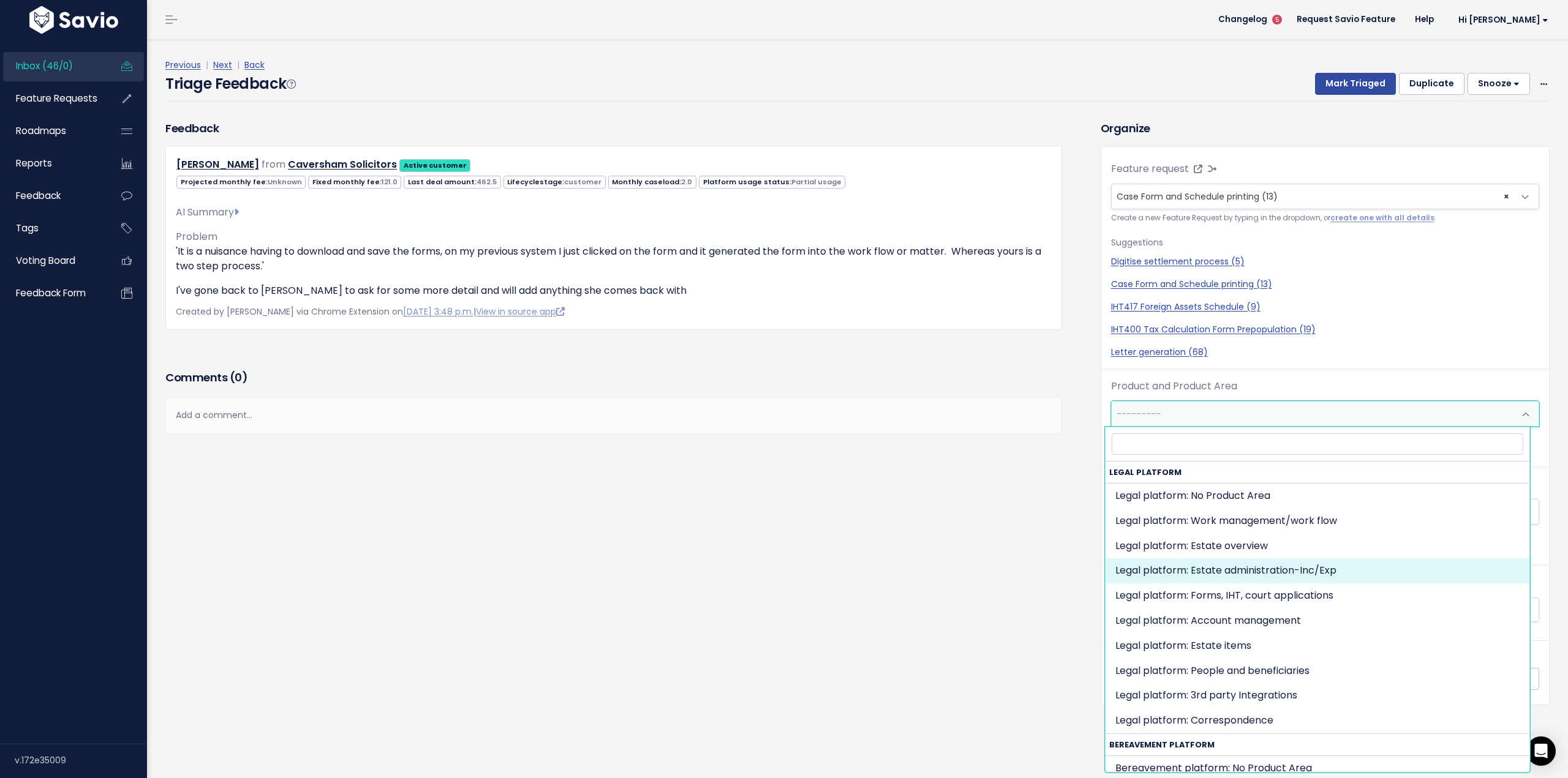
select select "MAIN:BILLING"
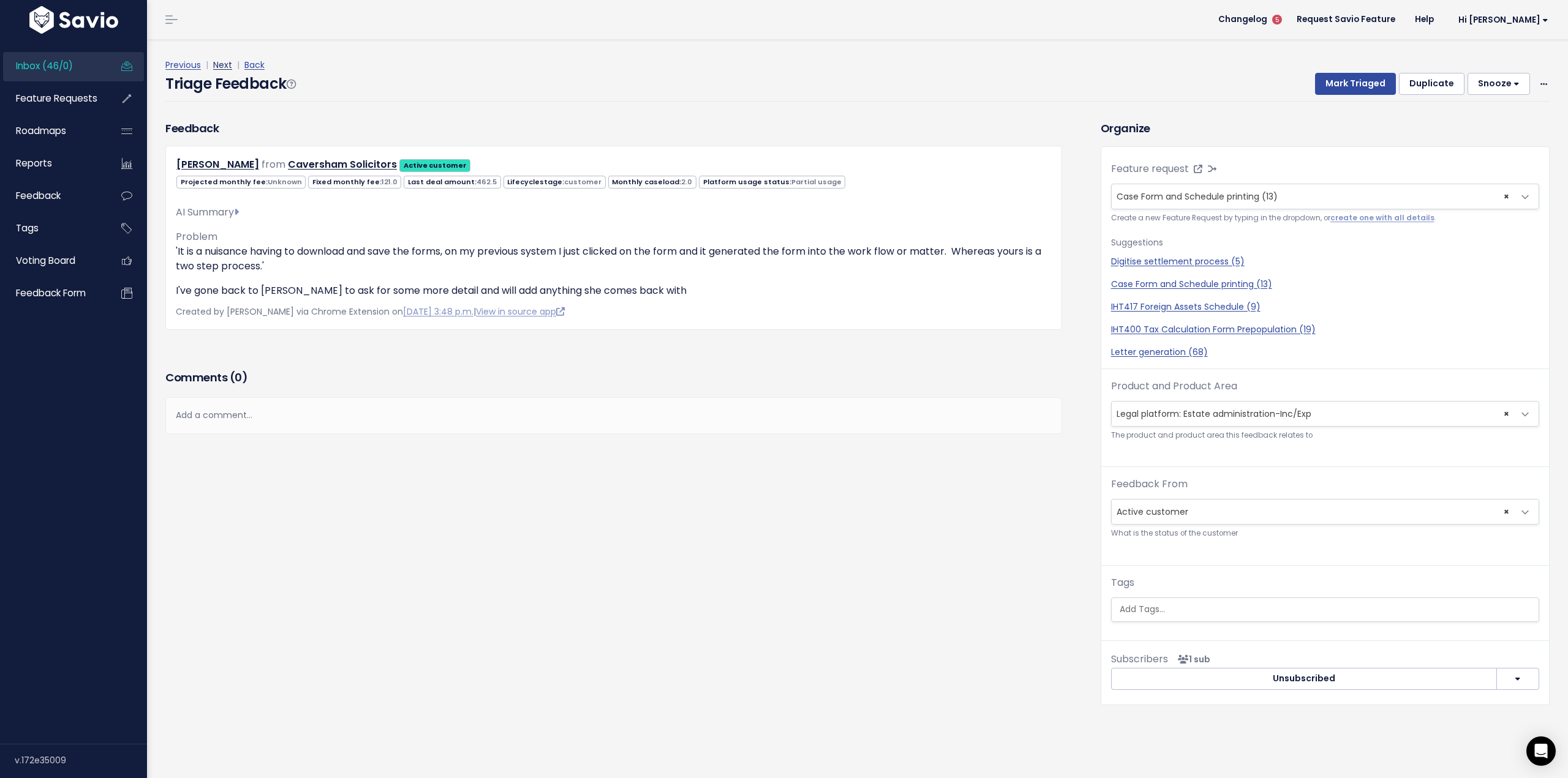
click at [225, 63] on link "Next" at bounding box center [223, 64] width 19 height 12
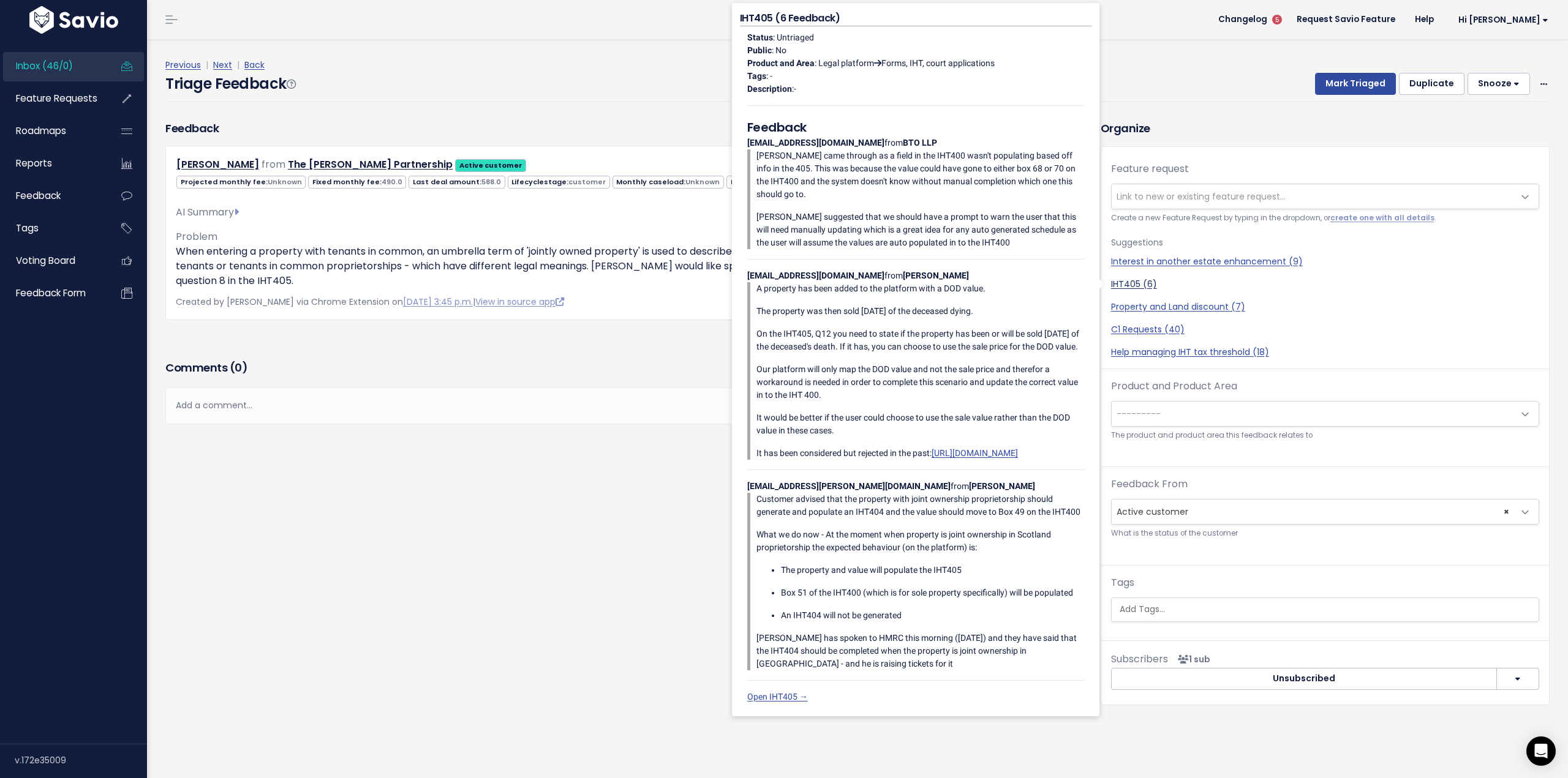
click at [1132, 285] on link "IHT405 (6)" at bounding box center [1324, 284] width 428 height 13
select select "30128"
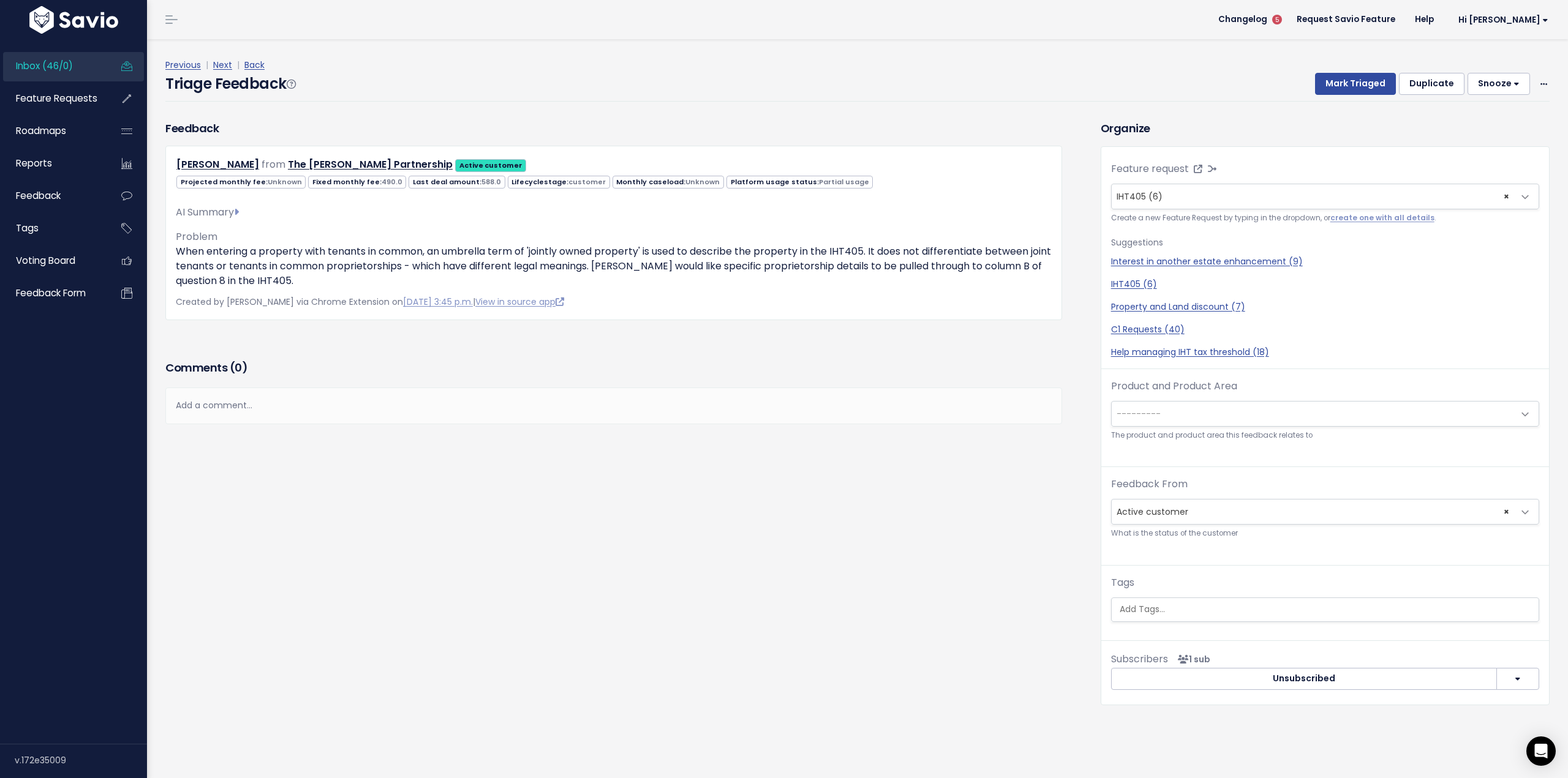
click at [1194, 403] on span "---------" at bounding box center [1312, 414] width 402 height 25
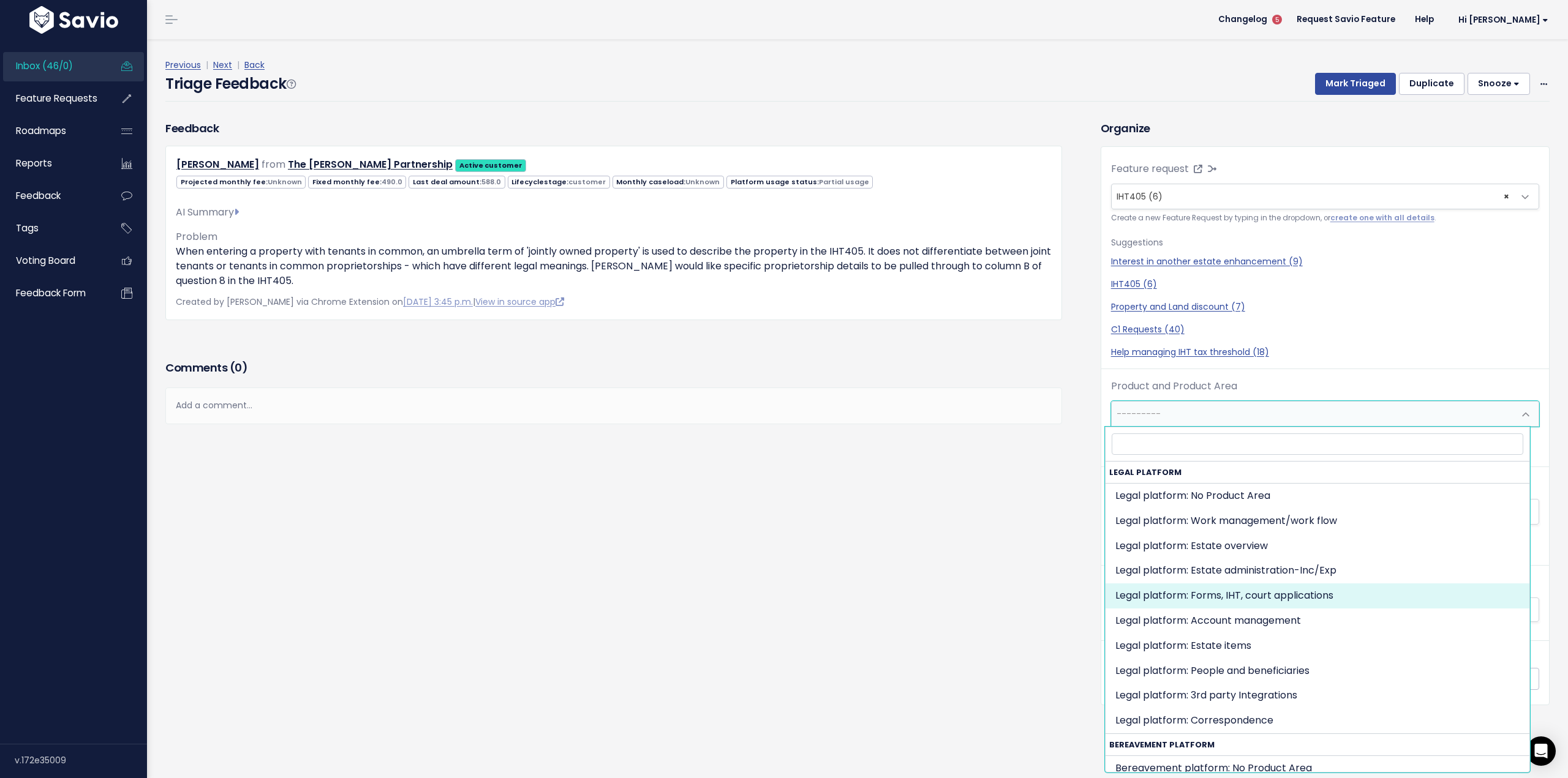
select select "MAIN:ONBOARDING"
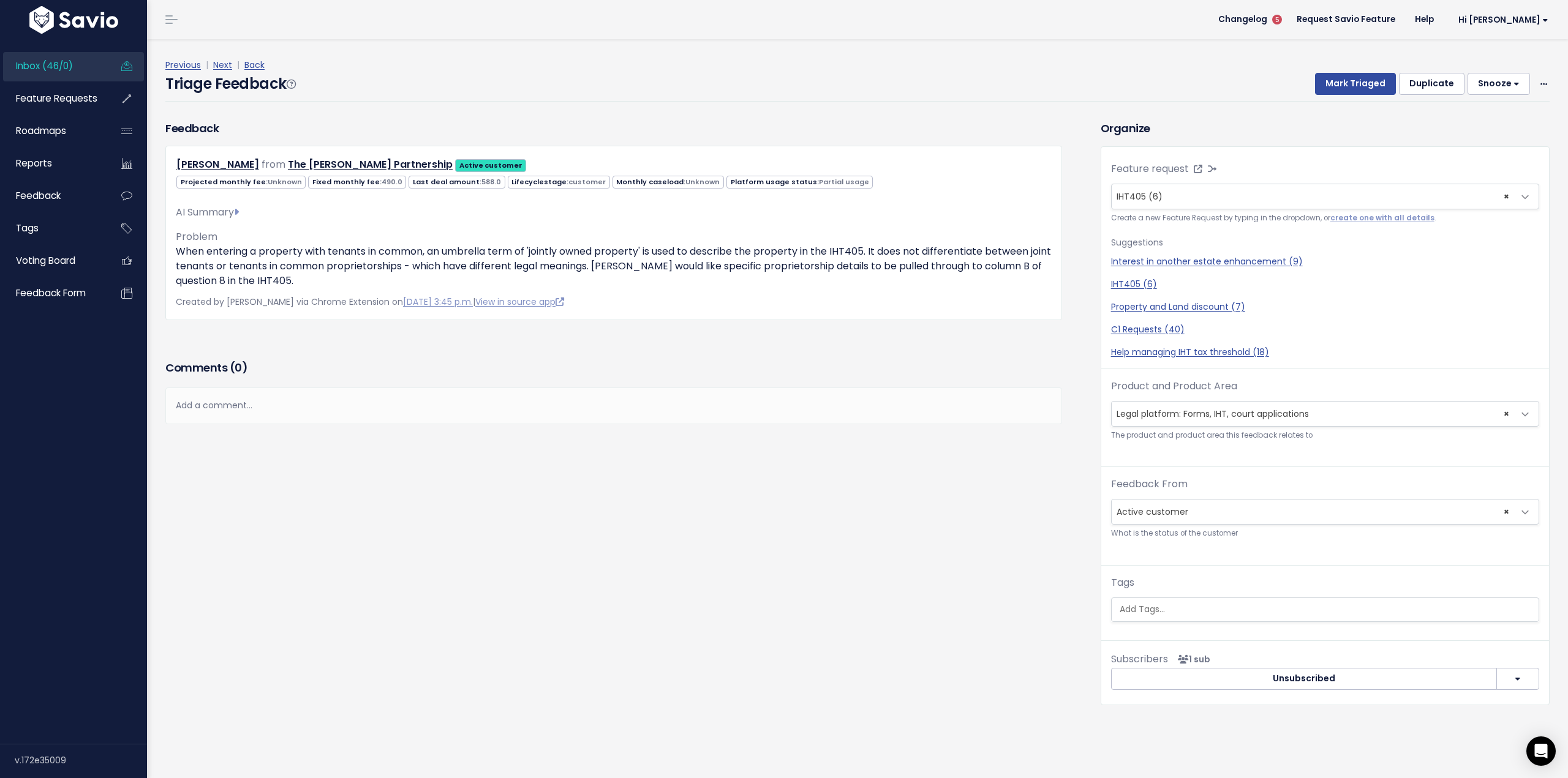
click at [222, 55] on div "Previous | Next | Back Triage Feedback Mark Triaged Duplicate Snooze 1 day 3 da…" at bounding box center [861, 79] width 1393 height 81
click at [223, 63] on link "Next" at bounding box center [223, 64] width 19 height 12
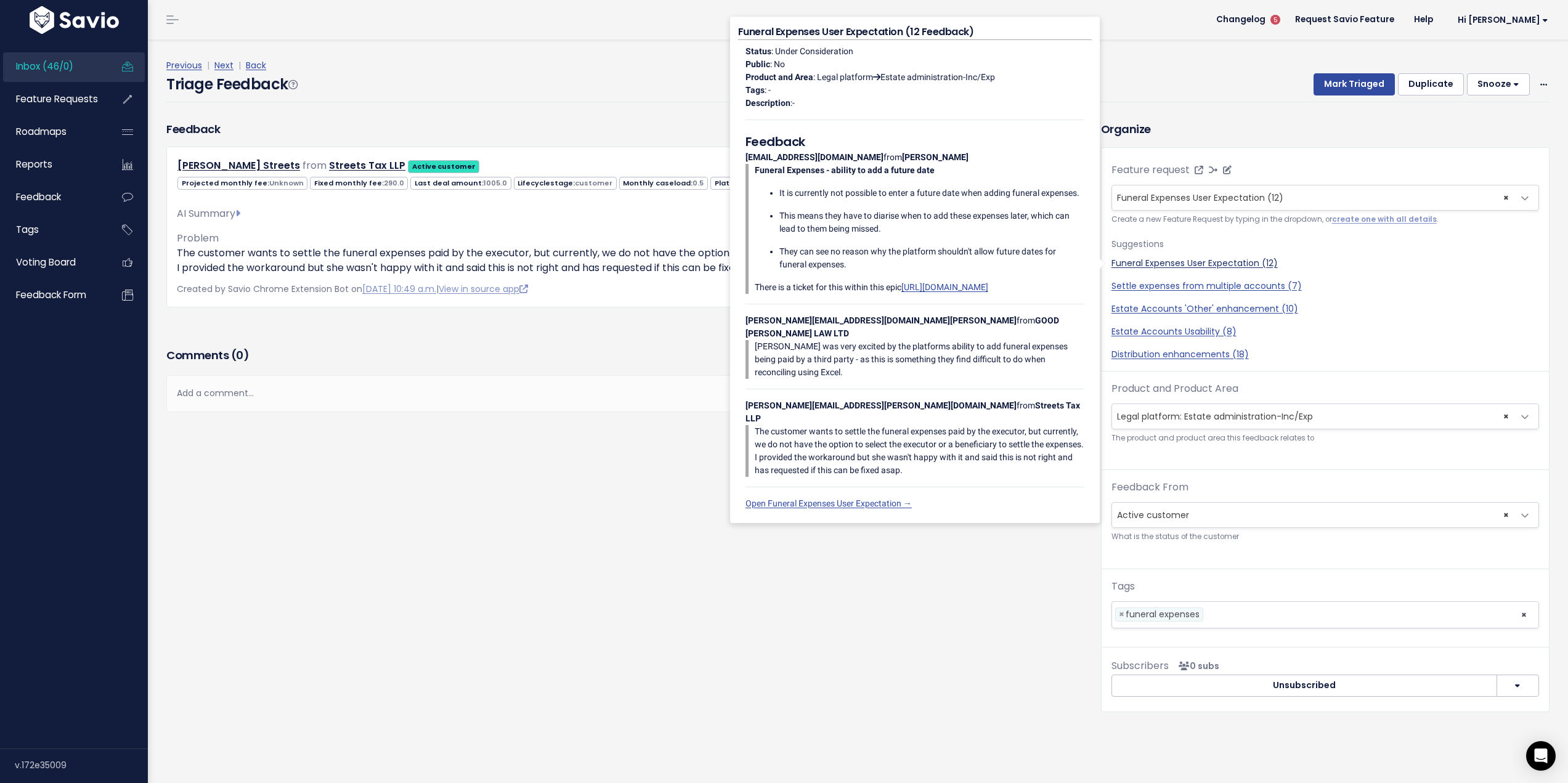
click at [1233, 262] on link "Funeral Expenses User Expectation (12)" at bounding box center [1325, 263] width 427 height 13
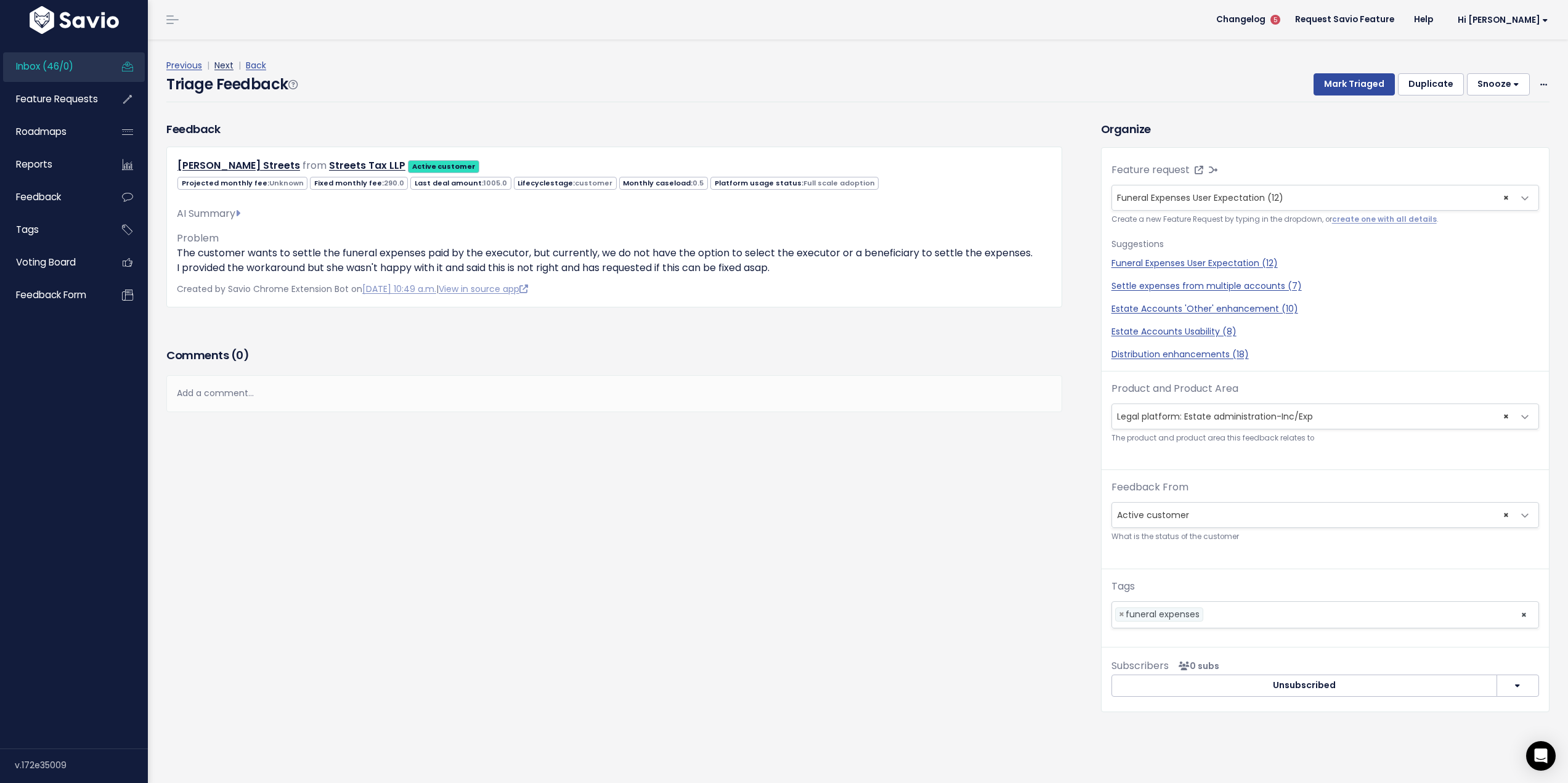
click at [225, 67] on link "Next" at bounding box center [224, 65] width 19 height 12
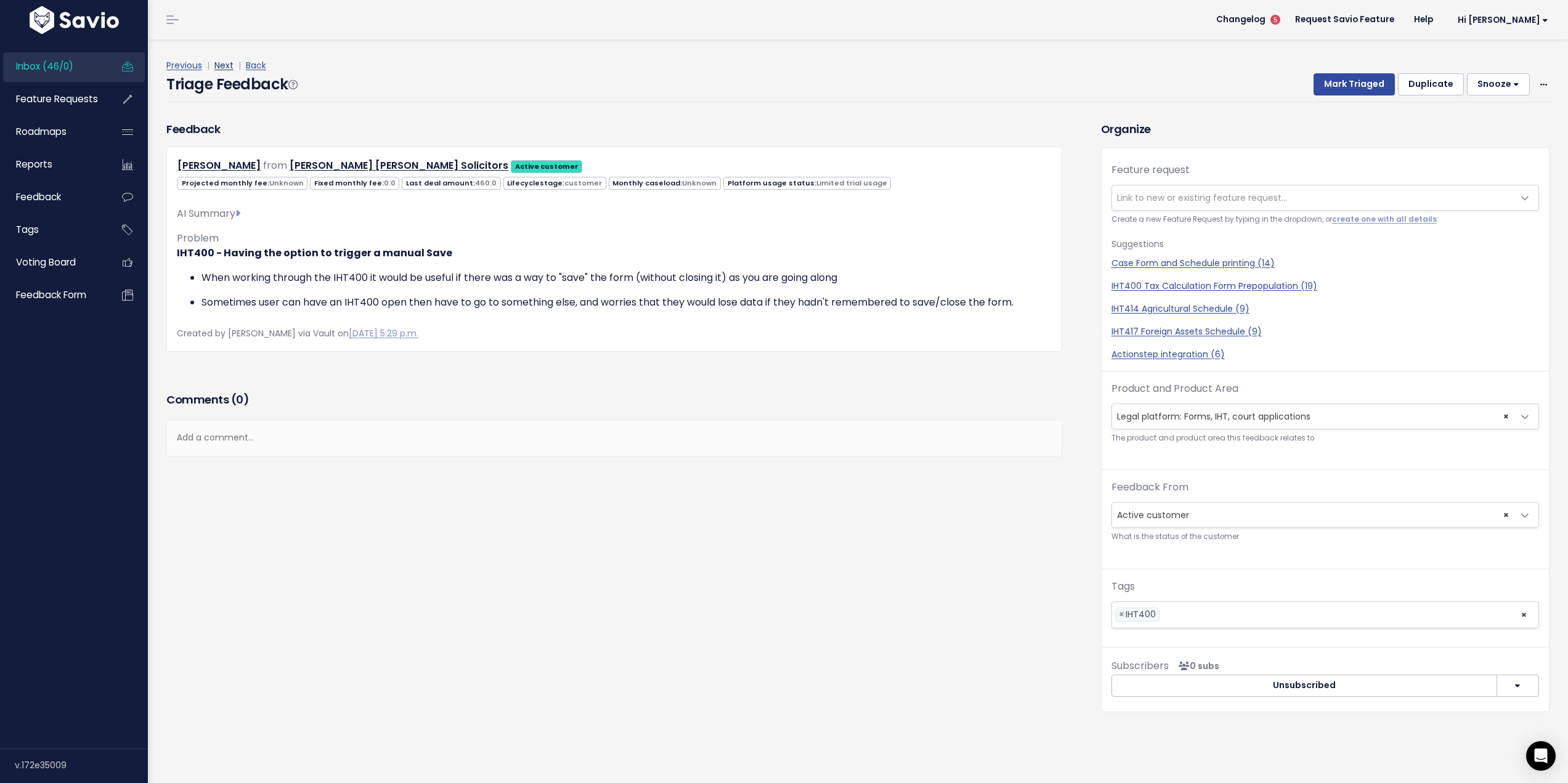
click at [225, 65] on link "Next" at bounding box center [224, 65] width 19 height 12
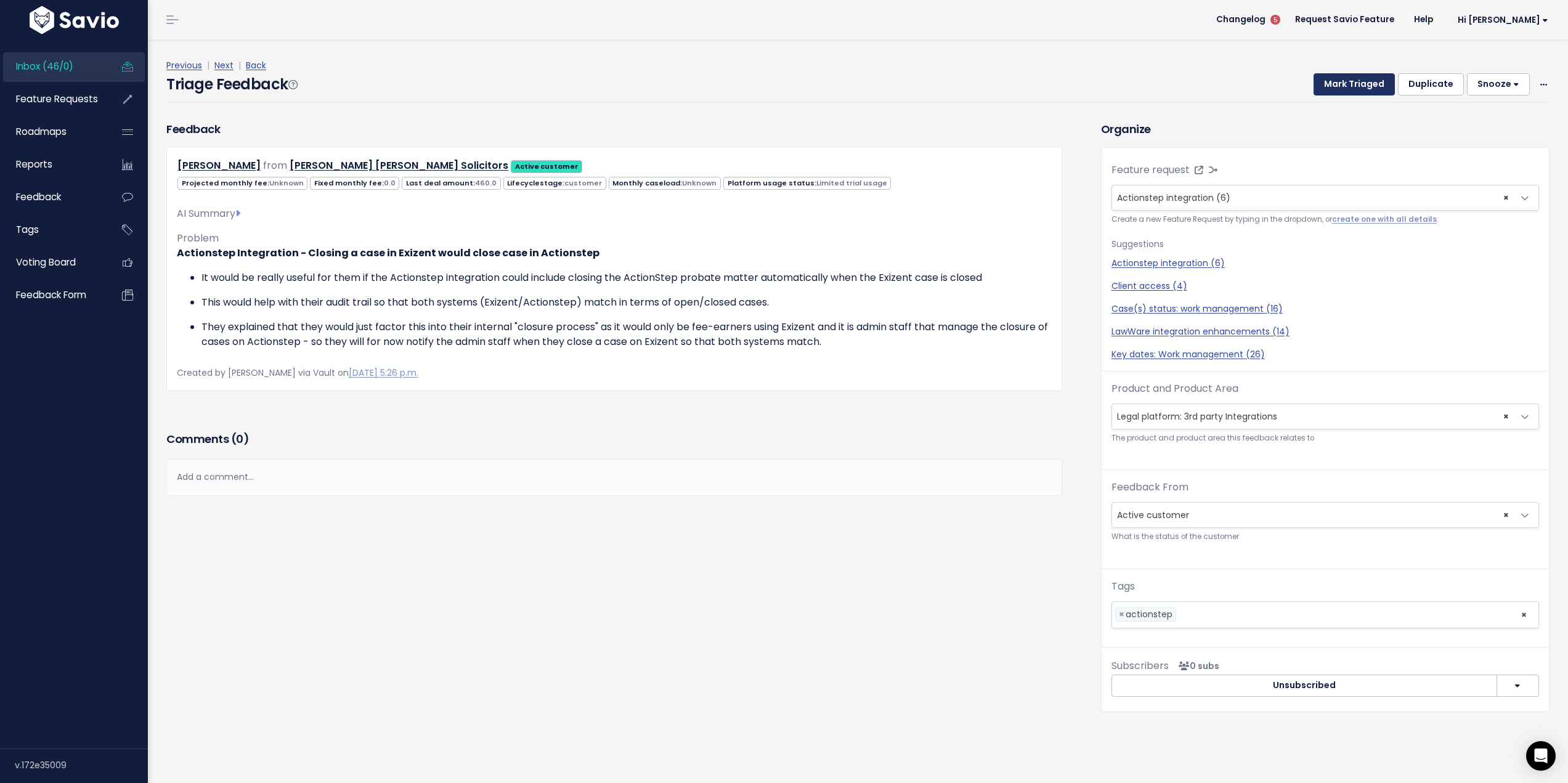
click at [1366, 89] on button "Mark Triaged" at bounding box center [1353, 84] width 81 height 22
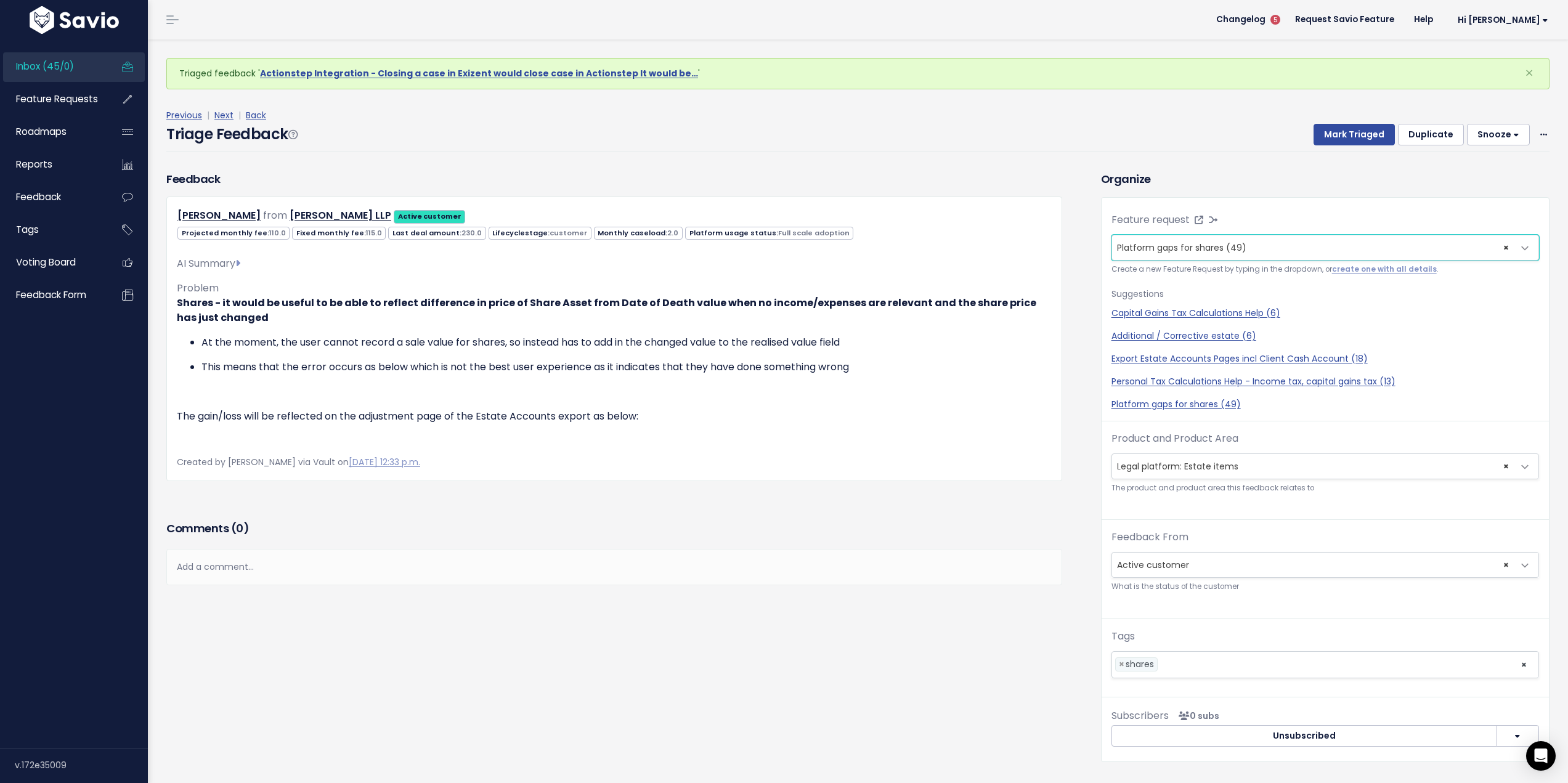
scroll to position [62, 0]
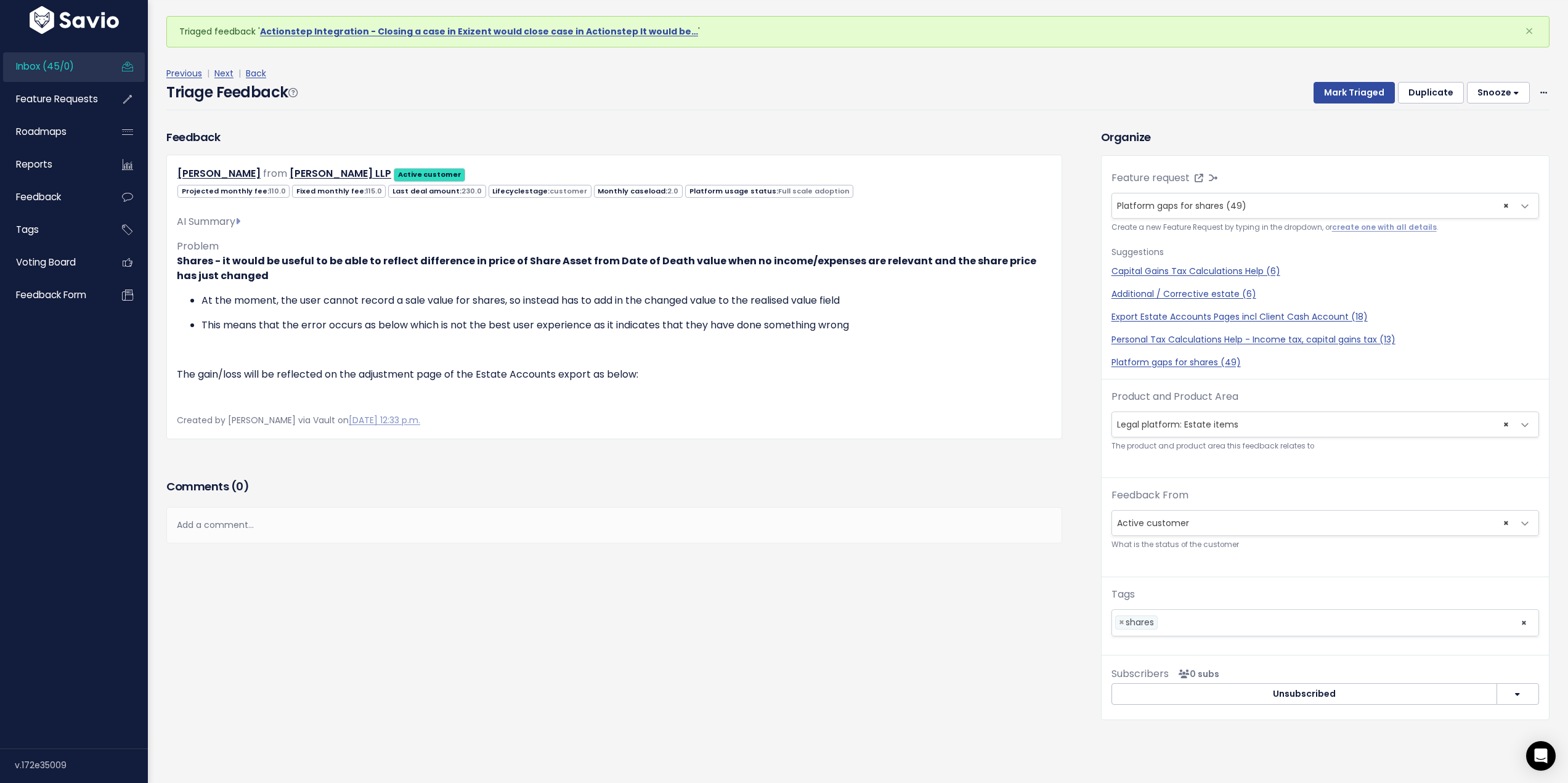
click at [1240, 412] on span "× Legal platform: Estate items" at bounding box center [1312, 424] width 402 height 25
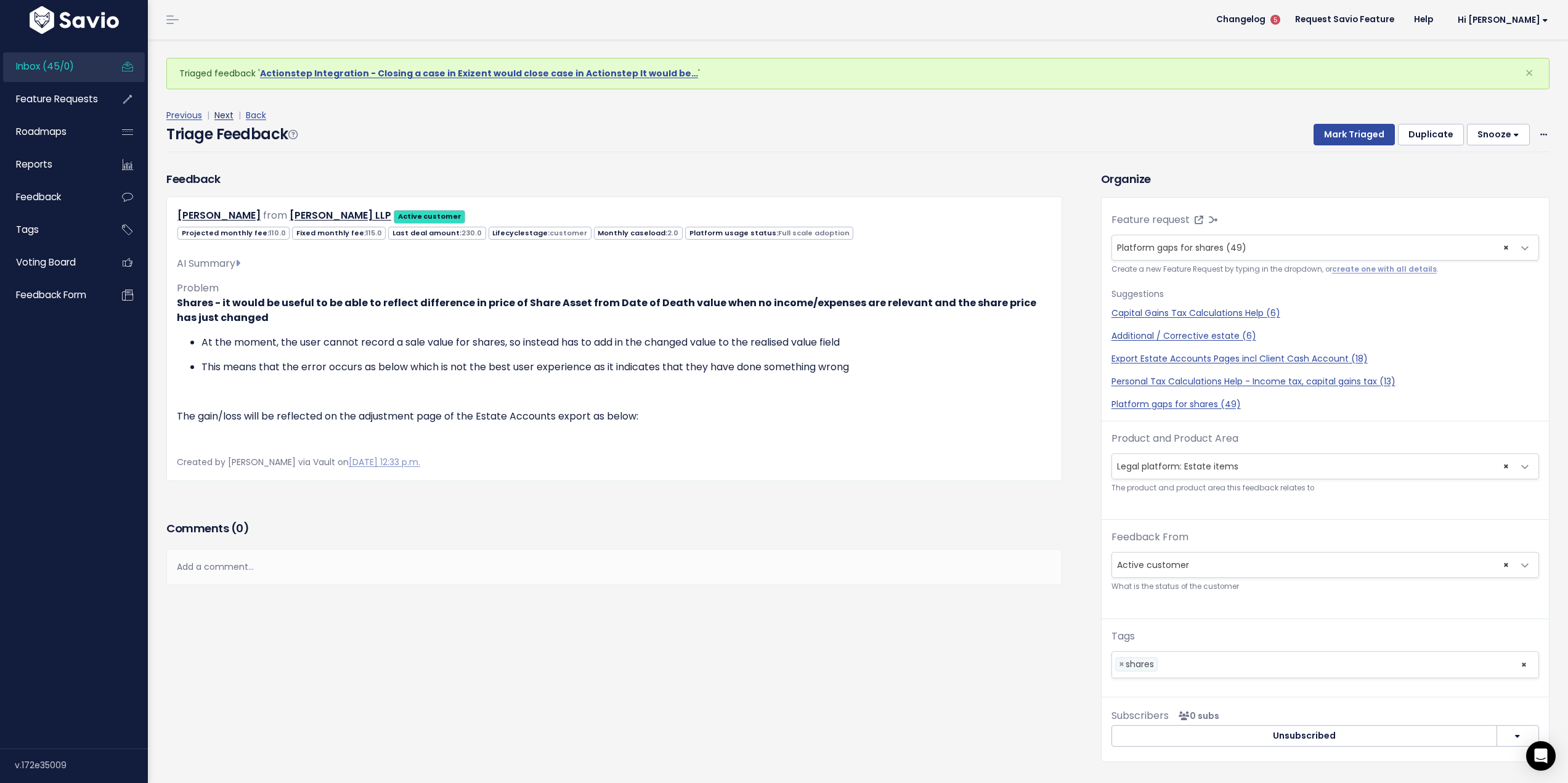
click at [225, 114] on link "Next" at bounding box center [224, 114] width 19 height 12
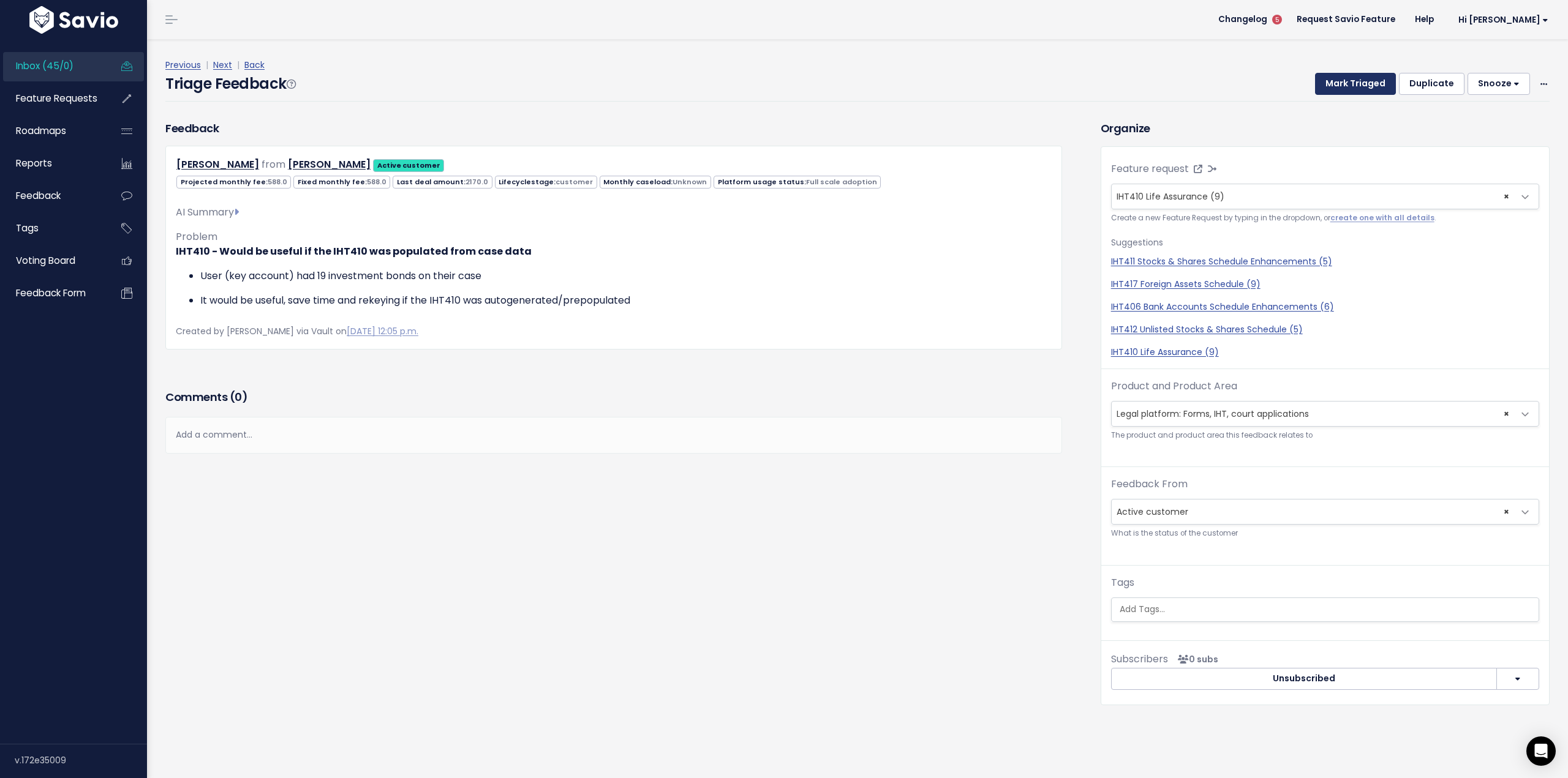
click at [1337, 85] on button "Mark Triaged" at bounding box center [1355, 83] width 81 height 22
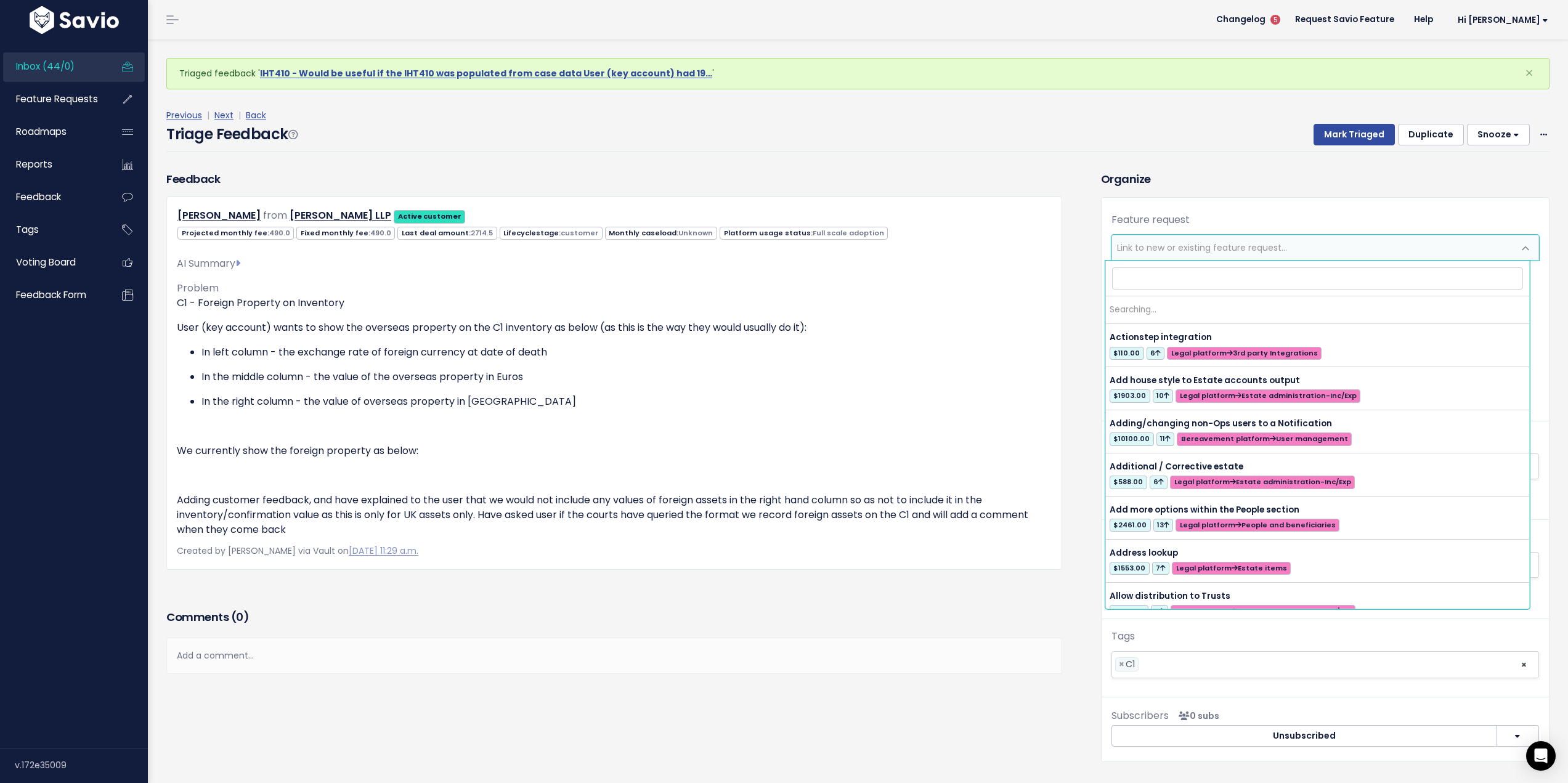
click at [1203, 244] on span "Link to new or existing feature request..." at bounding box center [1202, 247] width 170 height 12
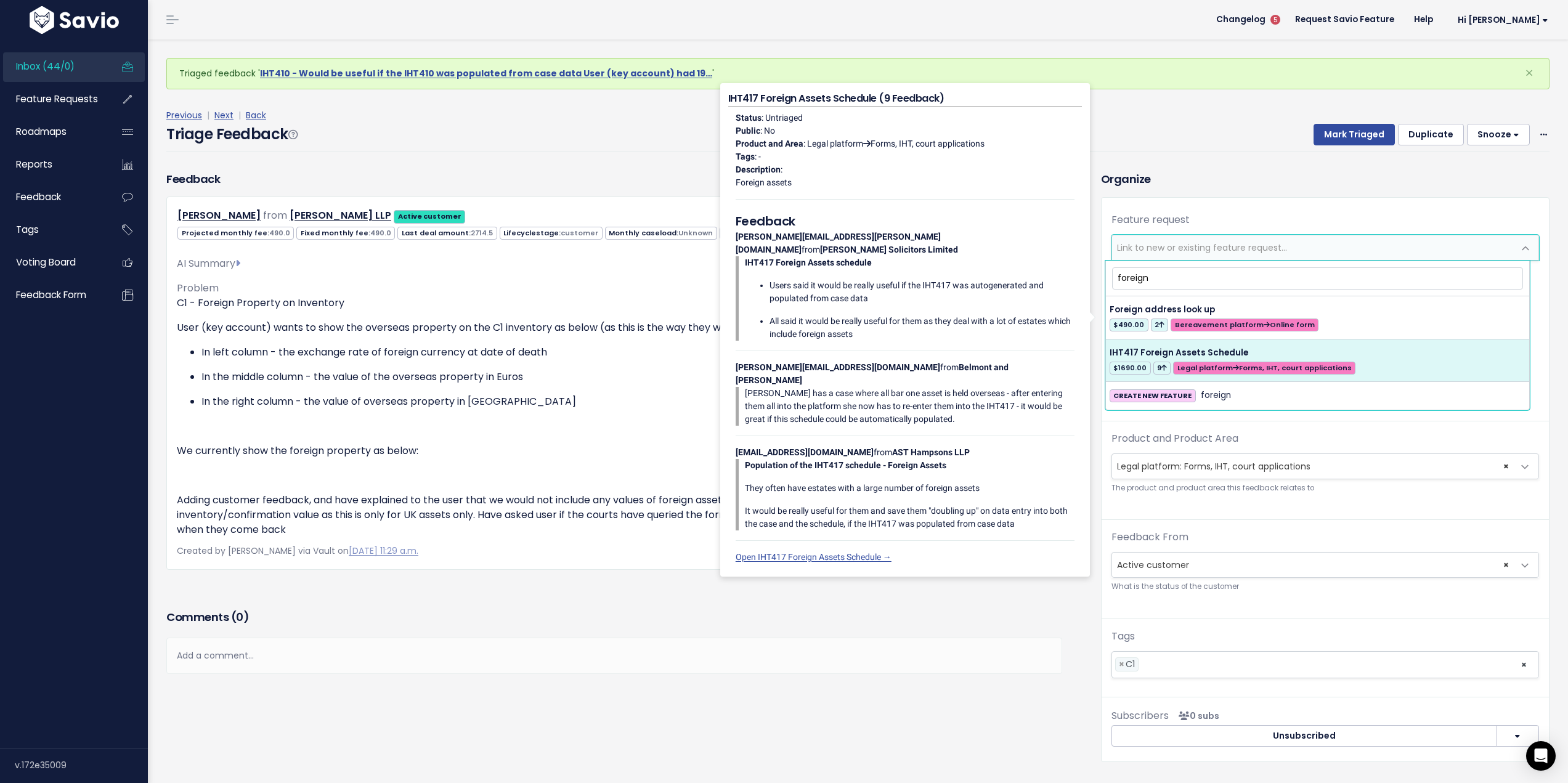
type input "foreign"
select select "19109"
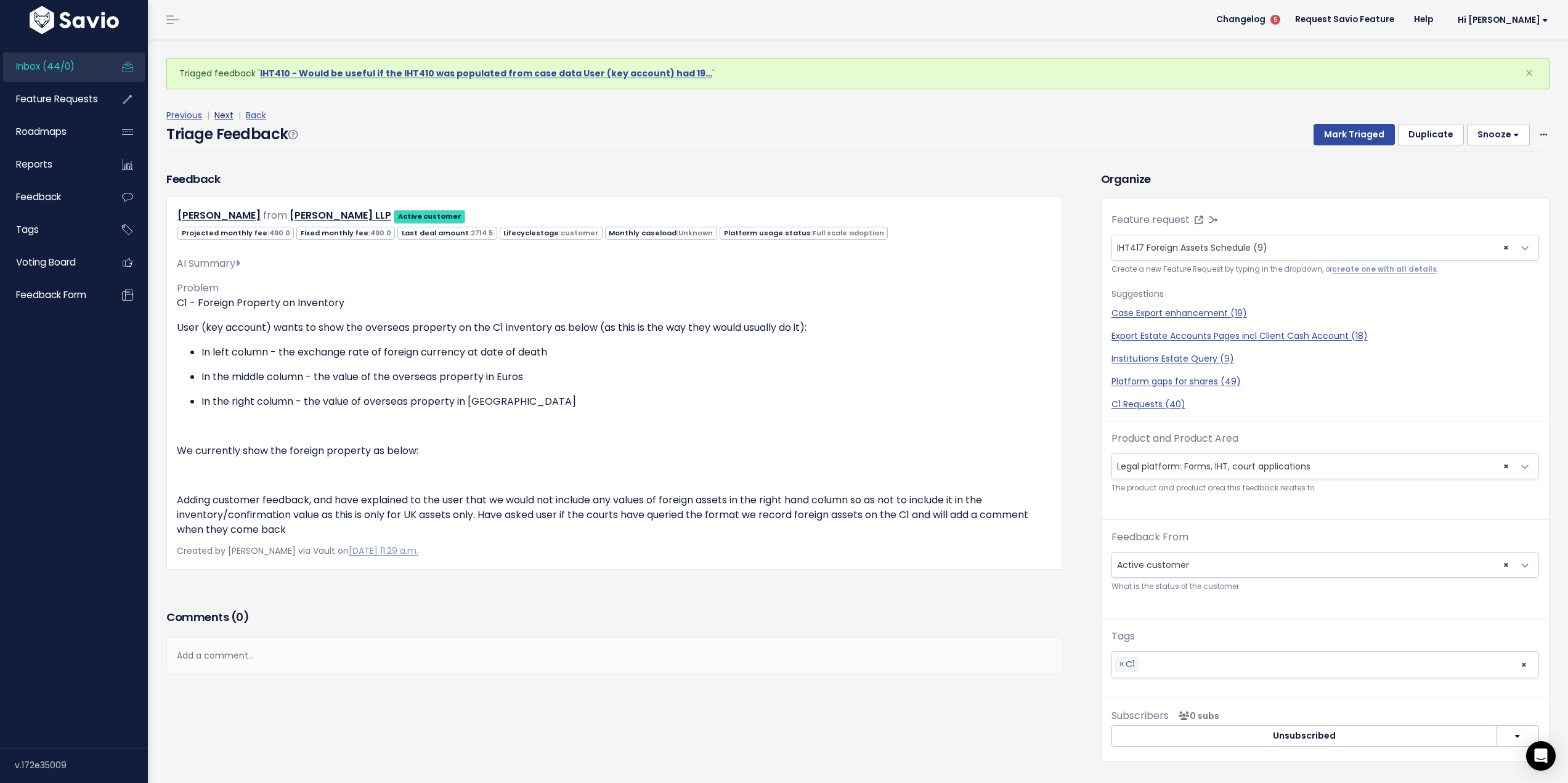
click at [231, 113] on link "Next" at bounding box center [224, 114] width 19 height 12
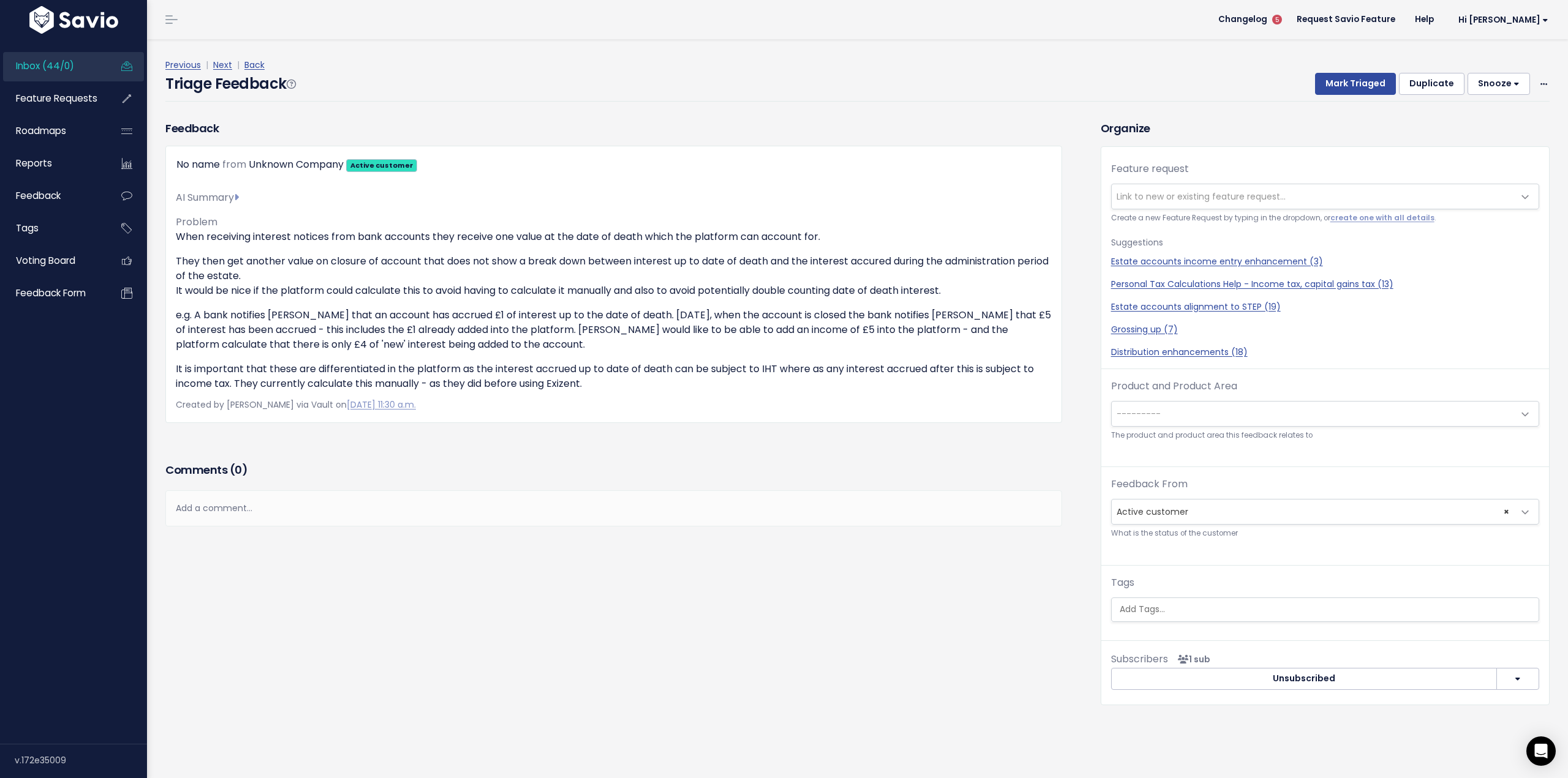
click at [1224, 414] on span "---------" at bounding box center [1312, 414] width 402 height 25
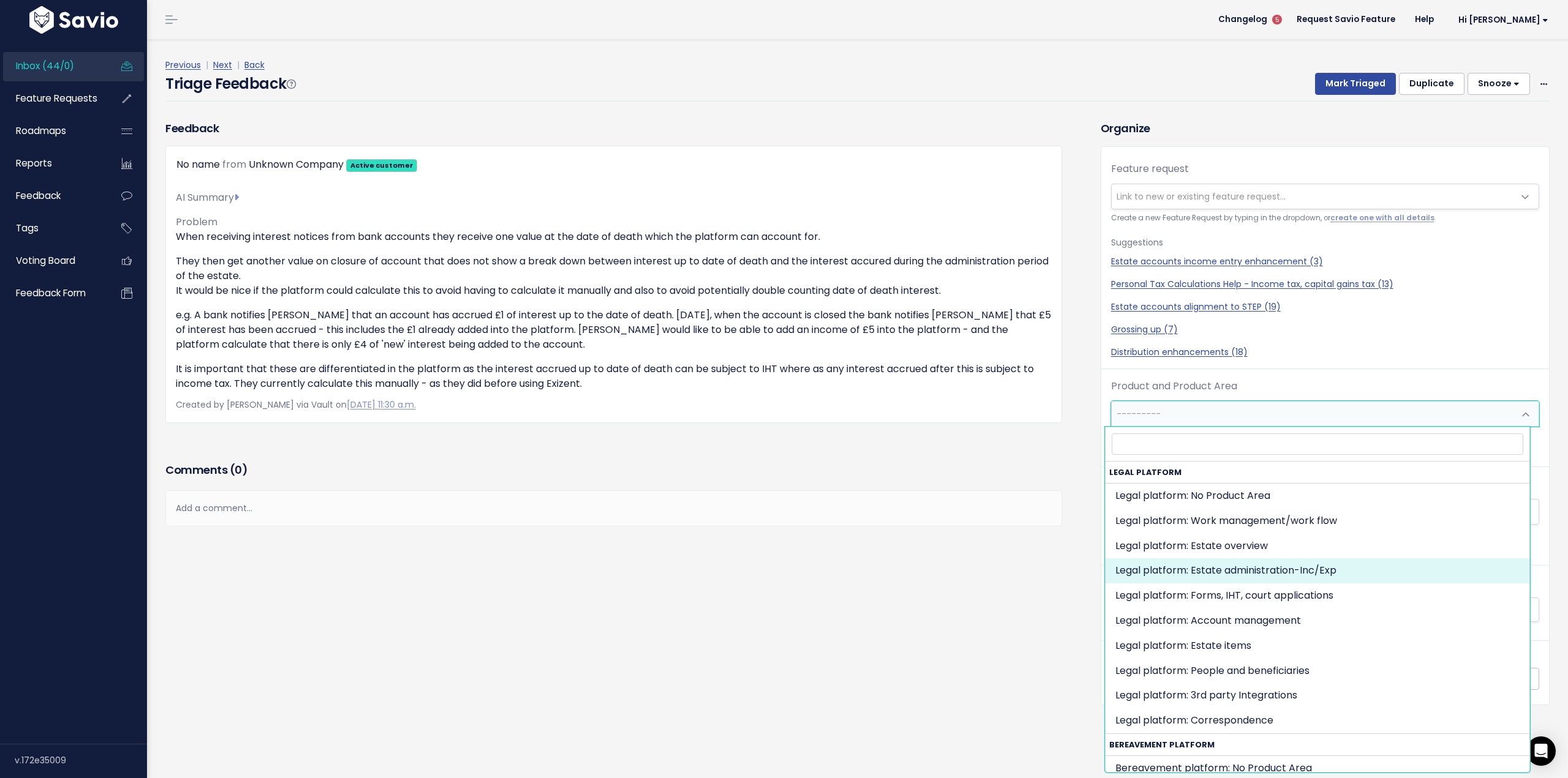
select select "MAIN:BILLING"
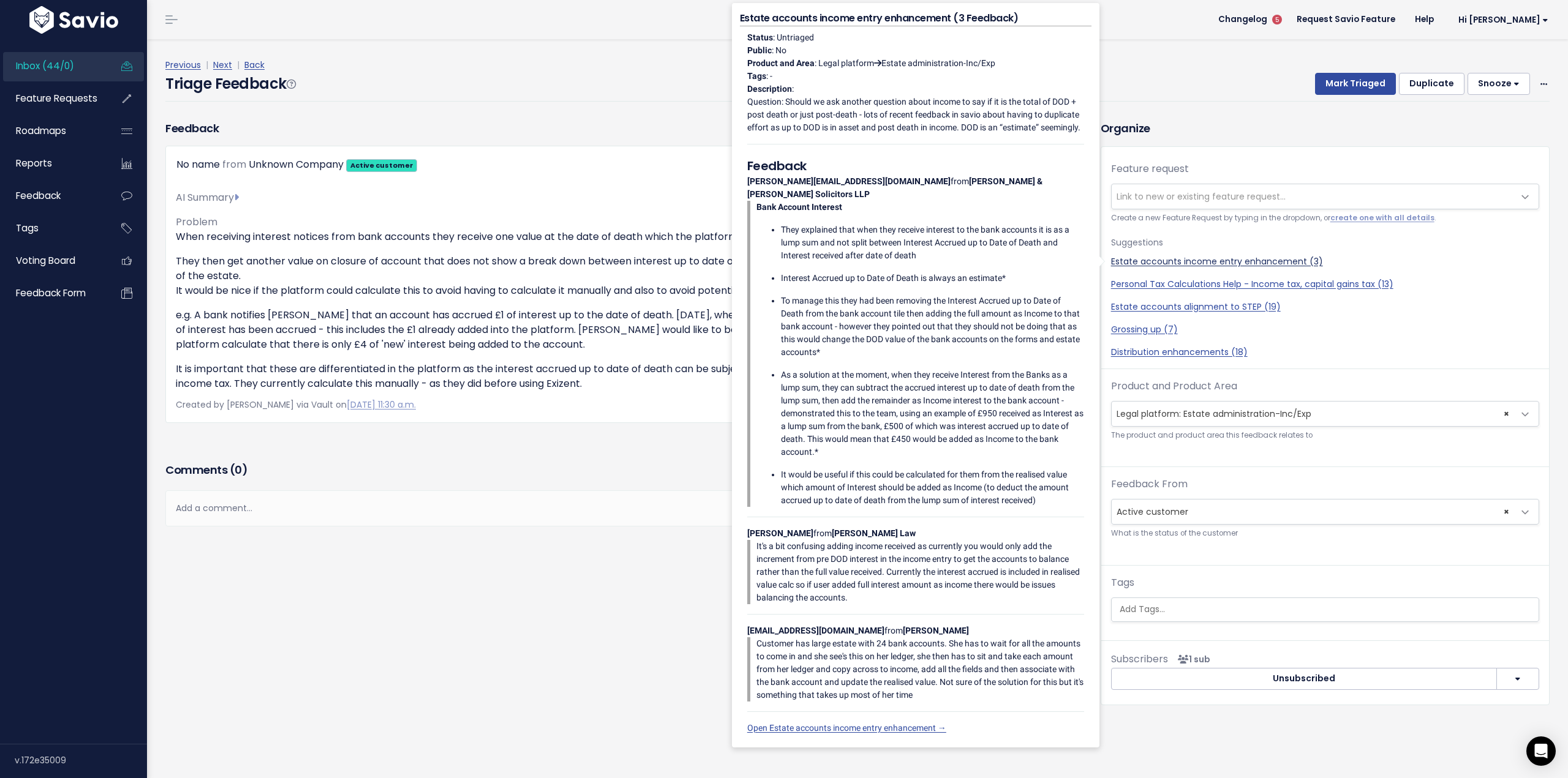
click at [1234, 262] on link "Estate accounts income entry enhancement (3)" at bounding box center [1324, 262] width 428 height 13
select select "61455"
